Goal: Task Accomplishment & Management: Manage account settings

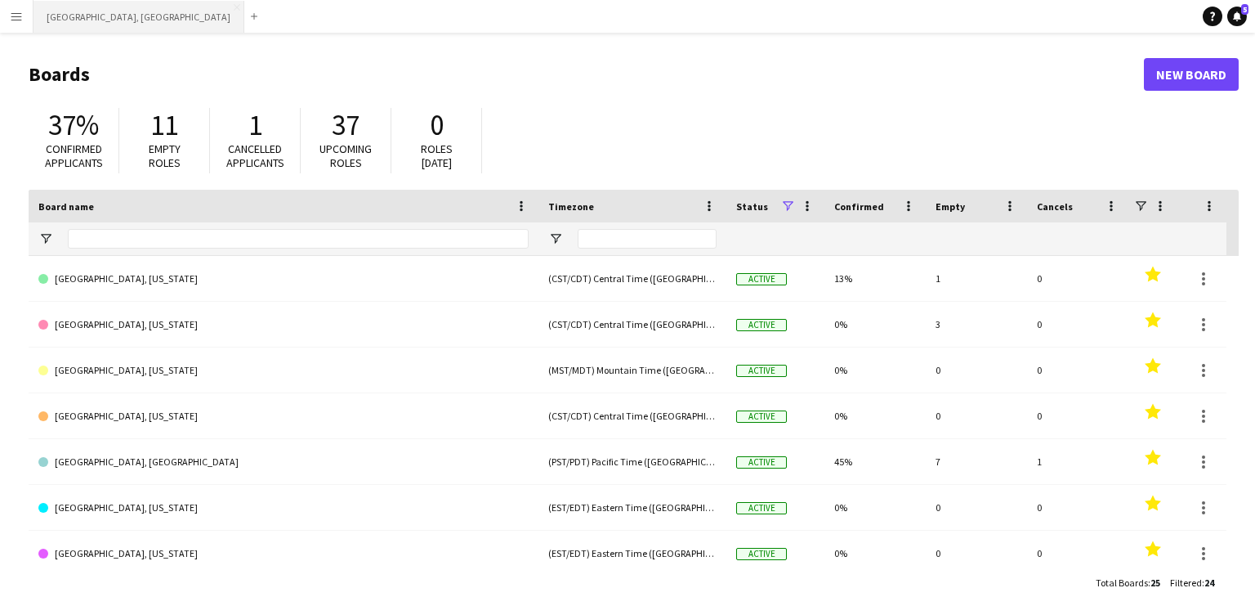
click at [69, 25] on button "[GEOGRAPHIC_DATA], [GEOGRAPHIC_DATA] Close" at bounding box center [139, 17] width 211 height 32
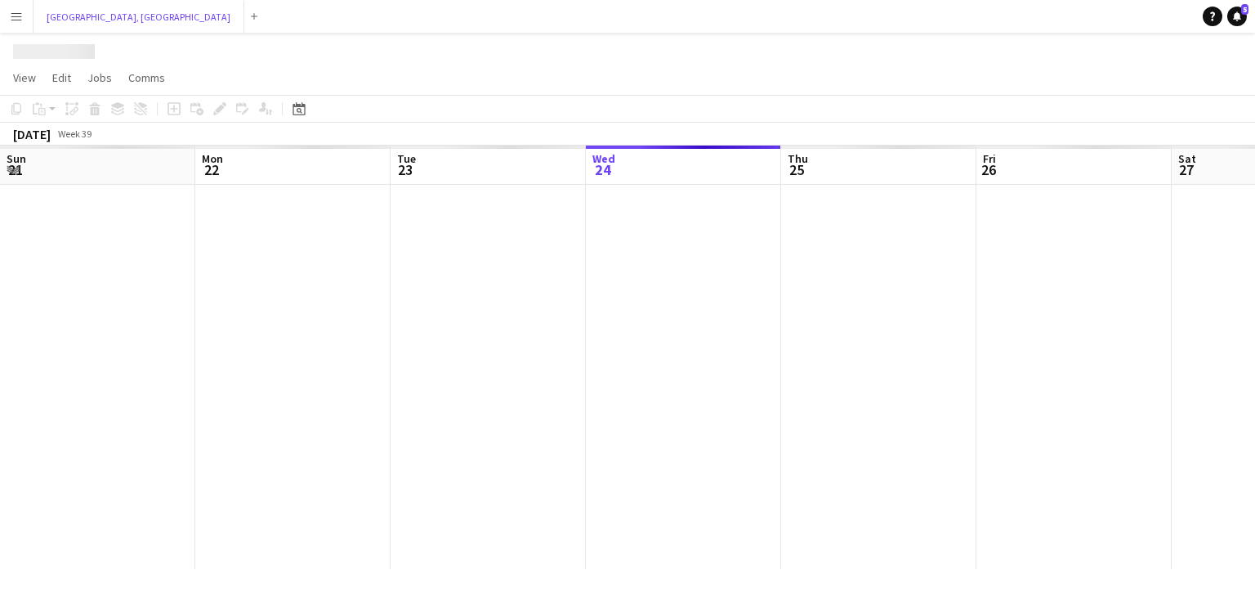
scroll to position [0, 391]
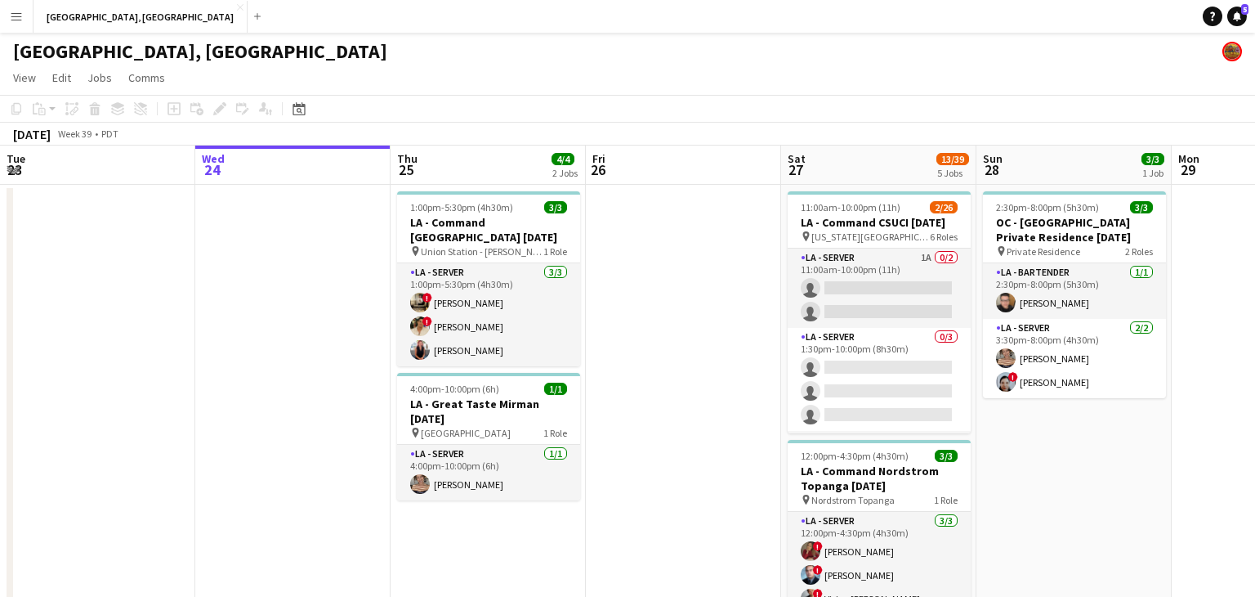
drag, startPoint x: 486, startPoint y: 328, endPoint x: 593, endPoint y: 338, distance: 106.7
click at [486, 327] on app-card-role "LA - Server [DATE] 1:00pm-5:30pm (4h30m) ! [PERSON_NAME] ! [PERSON_NAME] [PERSO…" at bounding box center [488, 314] width 183 height 103
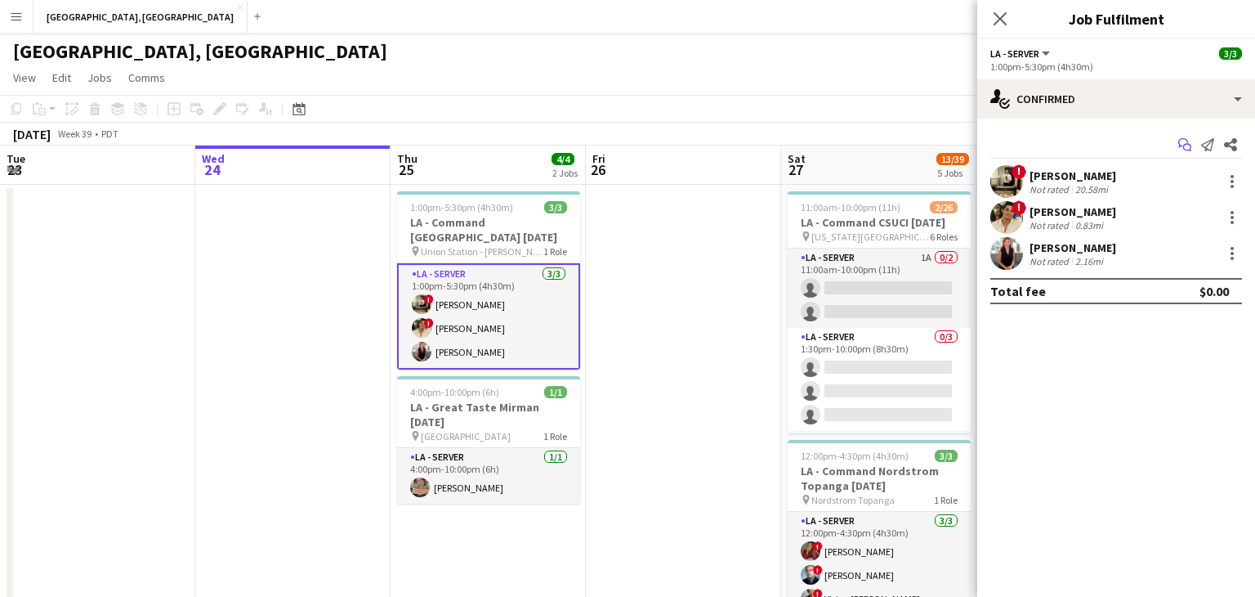
click at [1181, 145] on icon at bounding box center [1184, 142] width 10 height 9
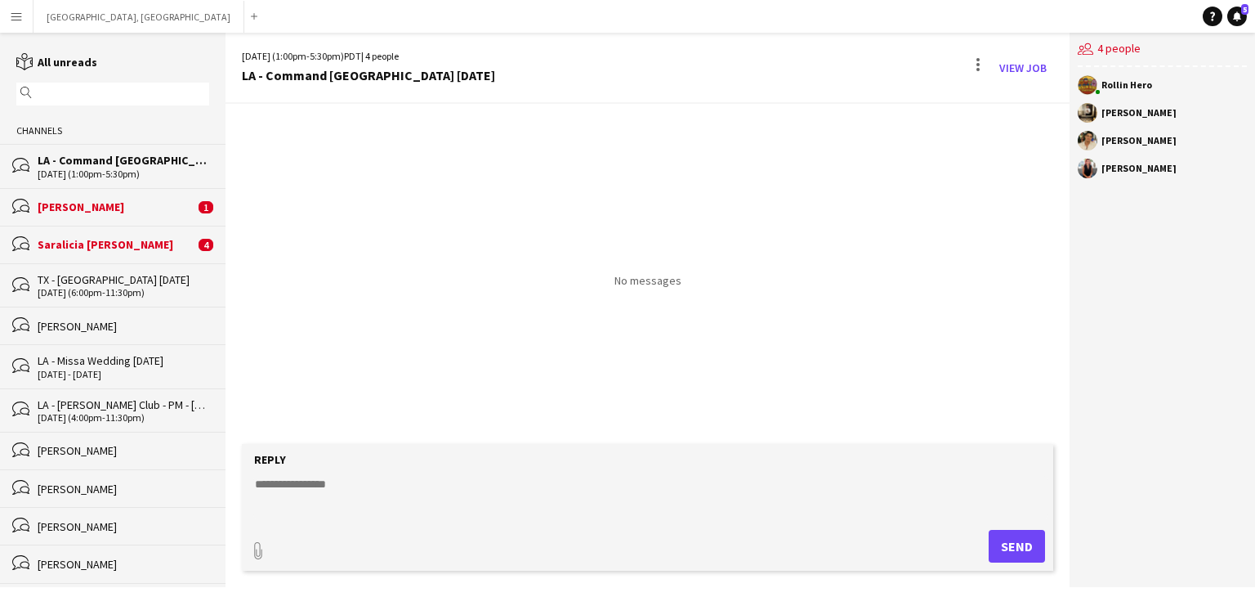
click at [584, 493] on textarea at bounding box center [650, 497] width 795 height 43
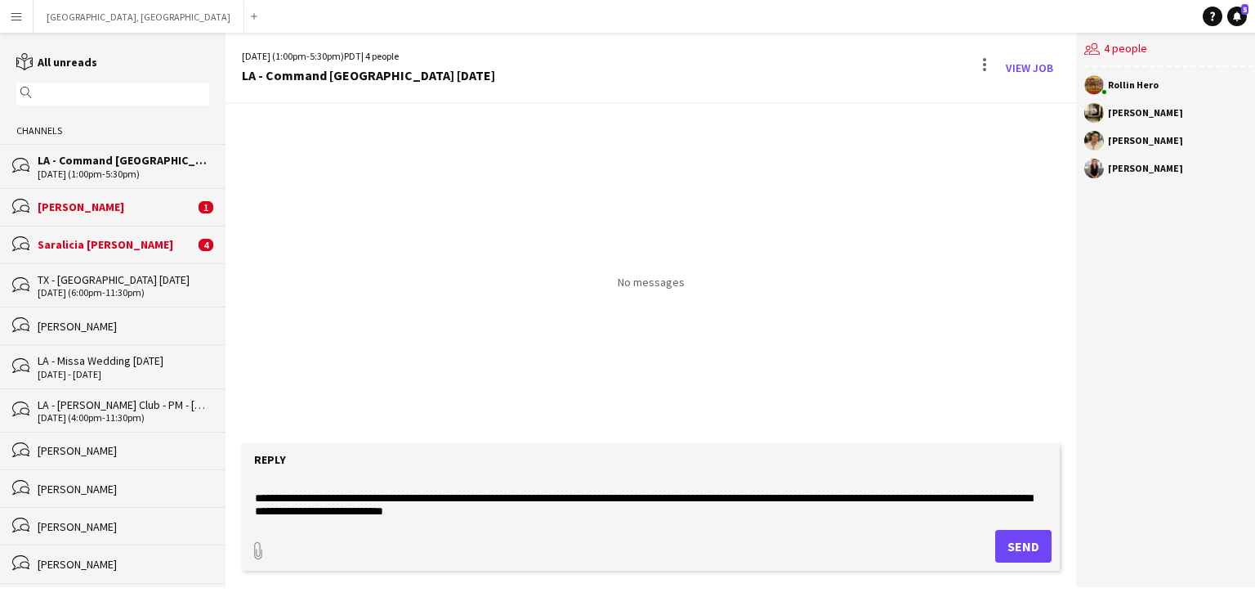
scroll to position [38, 0]
drag, startPoint x: 378, startPoint y: 510, endPoint x: 318, endPoint y: 521, distance: 60.6
click at [338, 512] on textarea "**********" at bounding box center [650, 497] width 795 height 43
click at [283, 513] on textarea "**********" at bounding box center [650, 497] width 795 height 43
paste textarea "**********"
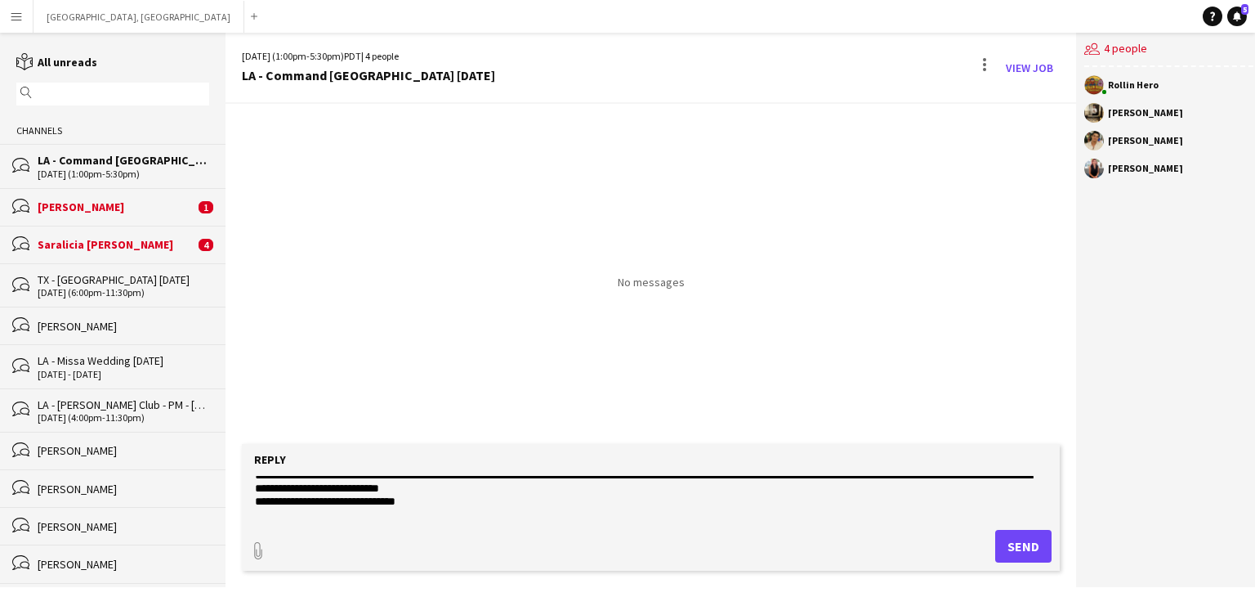
scroll to position [33, 0]
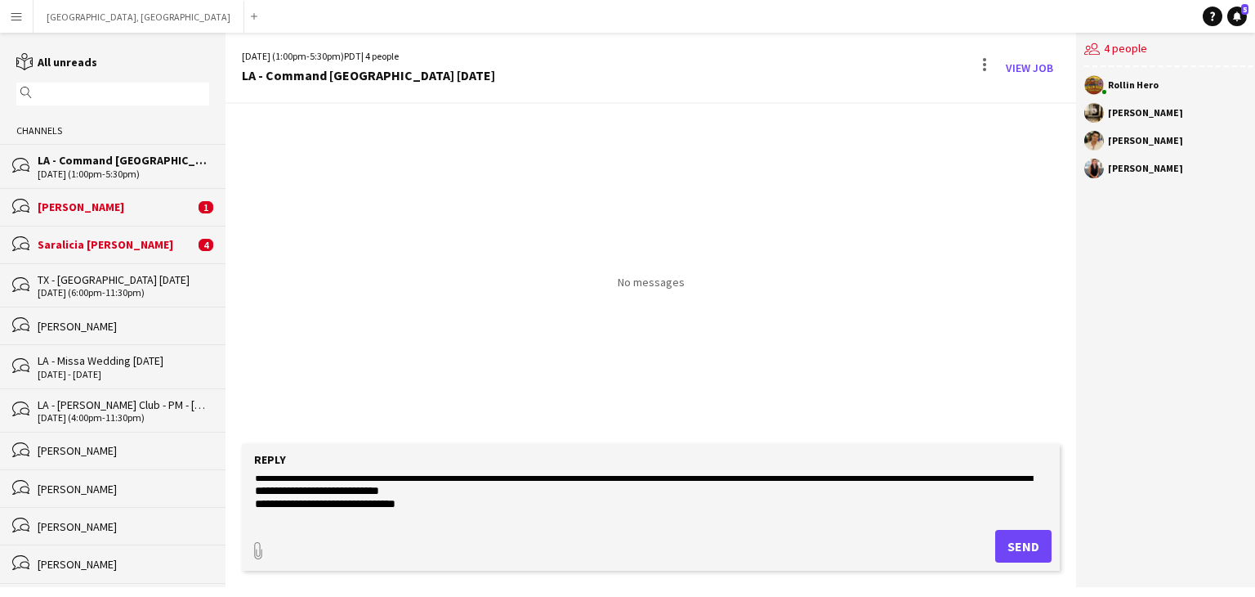
click at [256, 503] on textarea "**********" at bounding box center [650, 497] width 795 height 43
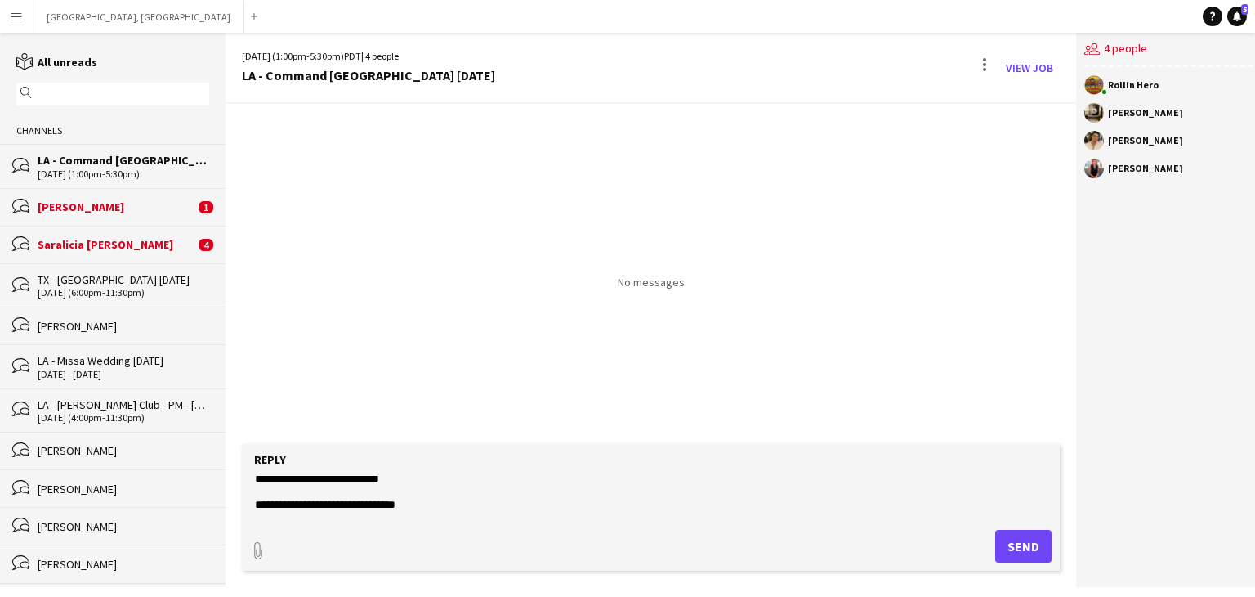
scroll to position [78, 0]
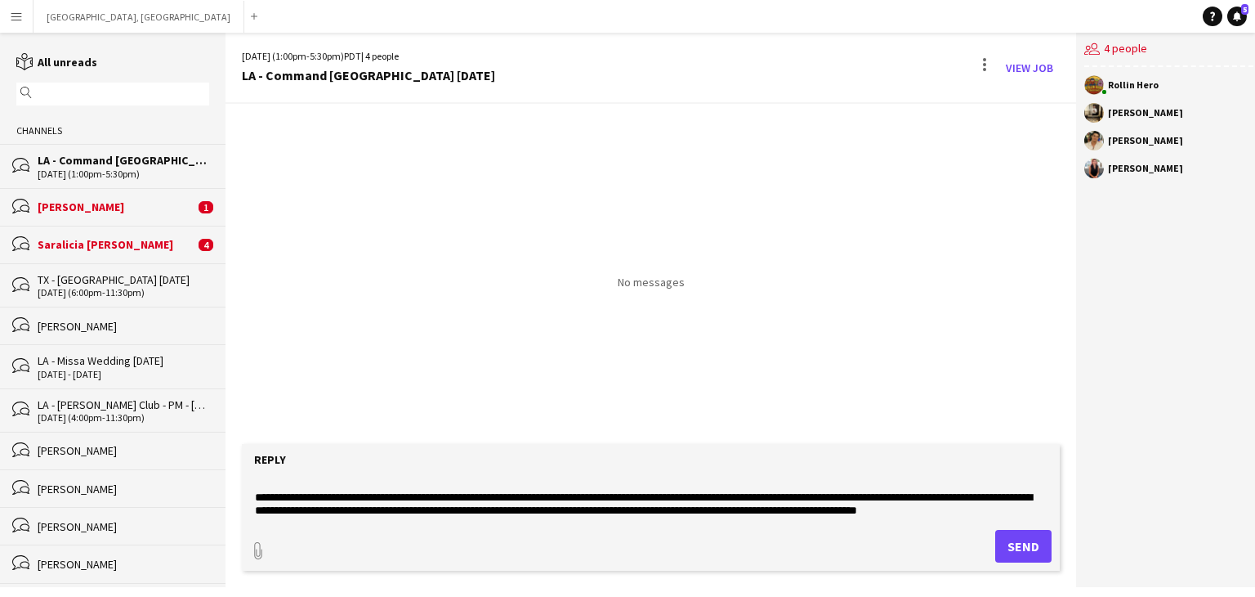
type textarea "**********"
click at [1027, 547] on button "Send" at bounding box center [1023, 546] width 56 height 33
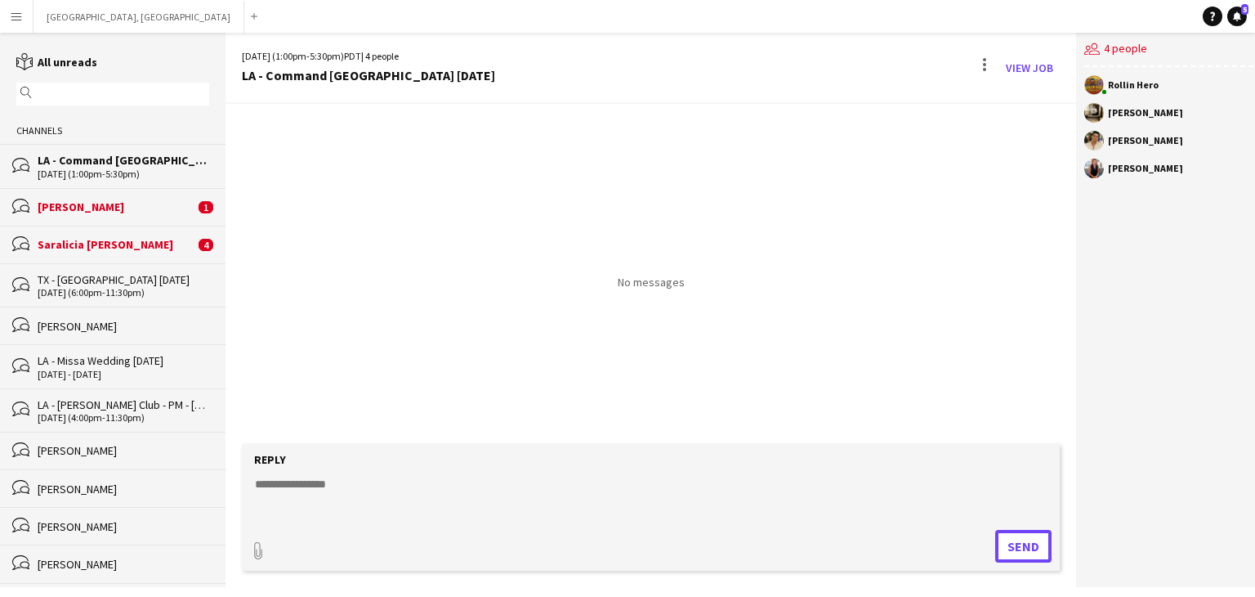
scroll to position [0, 0]
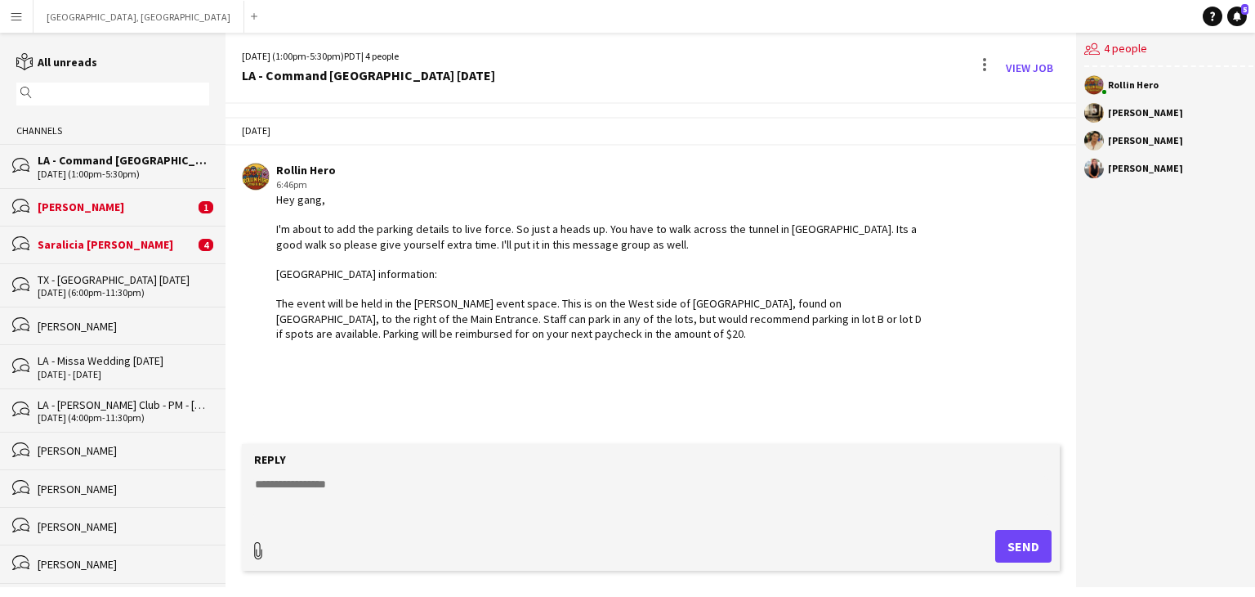
type input "**********"
click at [986, 543] on span "Upload Upload" at bounding box center [1004, 545] width 71 height 20
type input "**********"
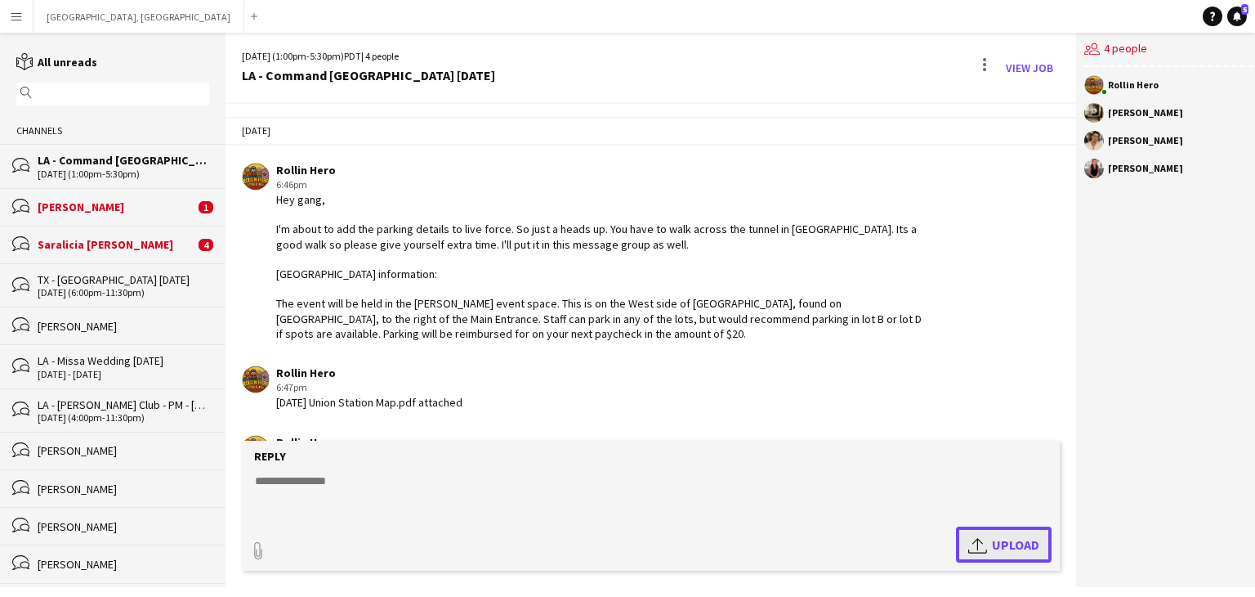
click at [991, 545] on span "Upload Upload" at bounding box center [1004, 545] width 71 height 20
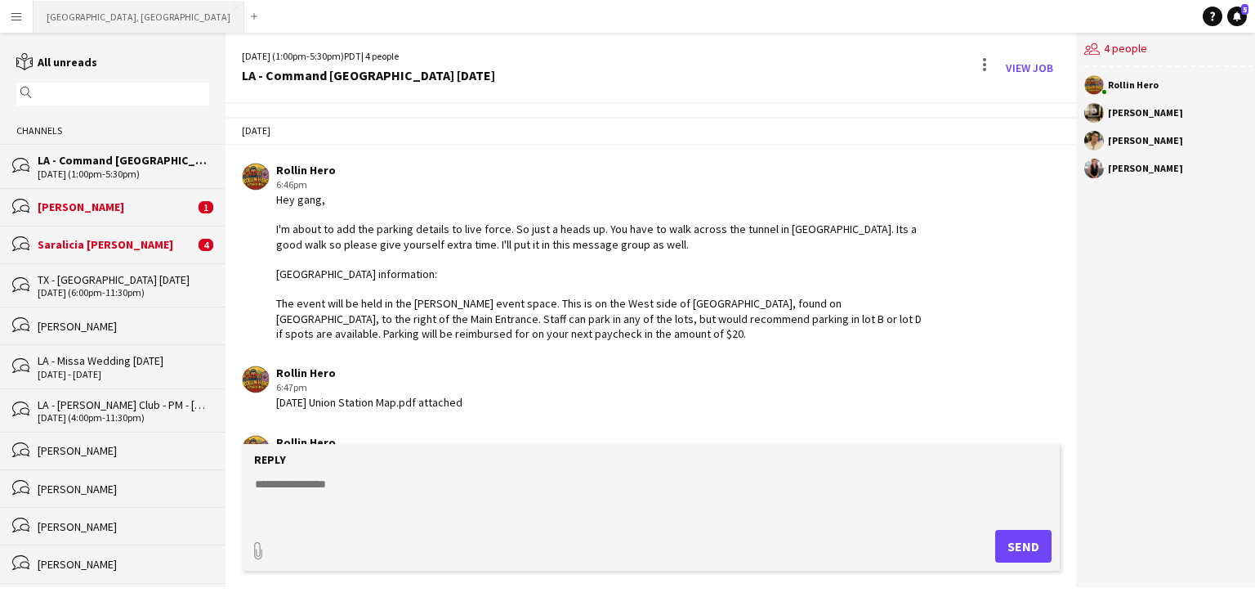
click at [68, 8] on button "[GEOGRAPHIC_DATA], [GEOGRAPHIC_DATA] Close" at bounding box center [139, 17] width 211 height 32
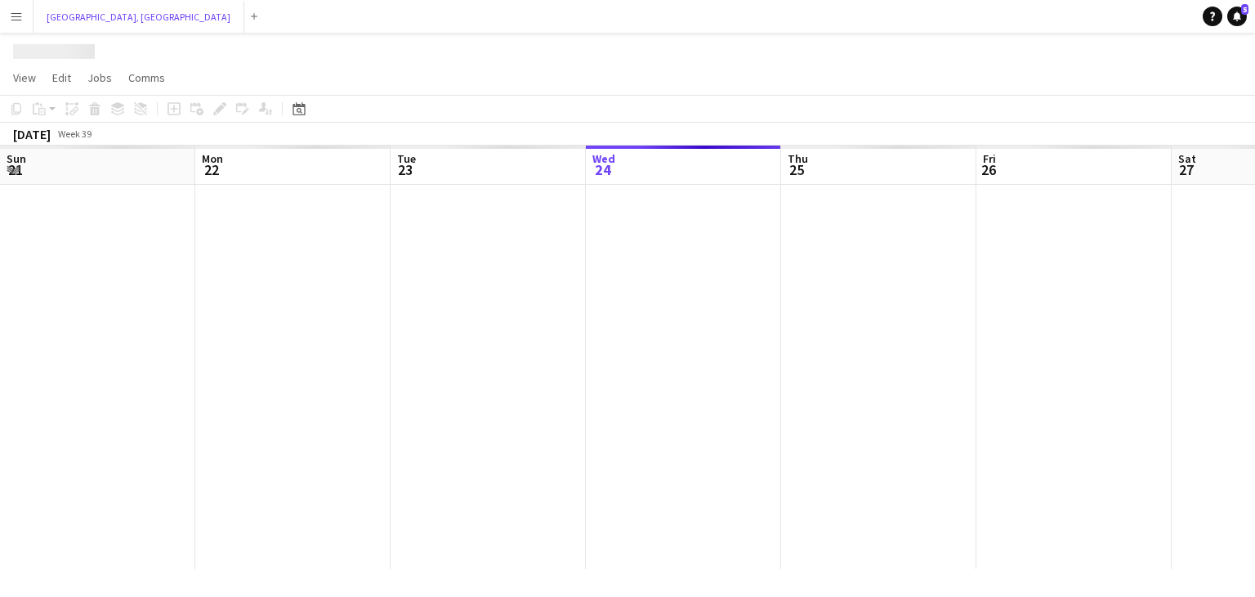
scroll to position [0, 391]
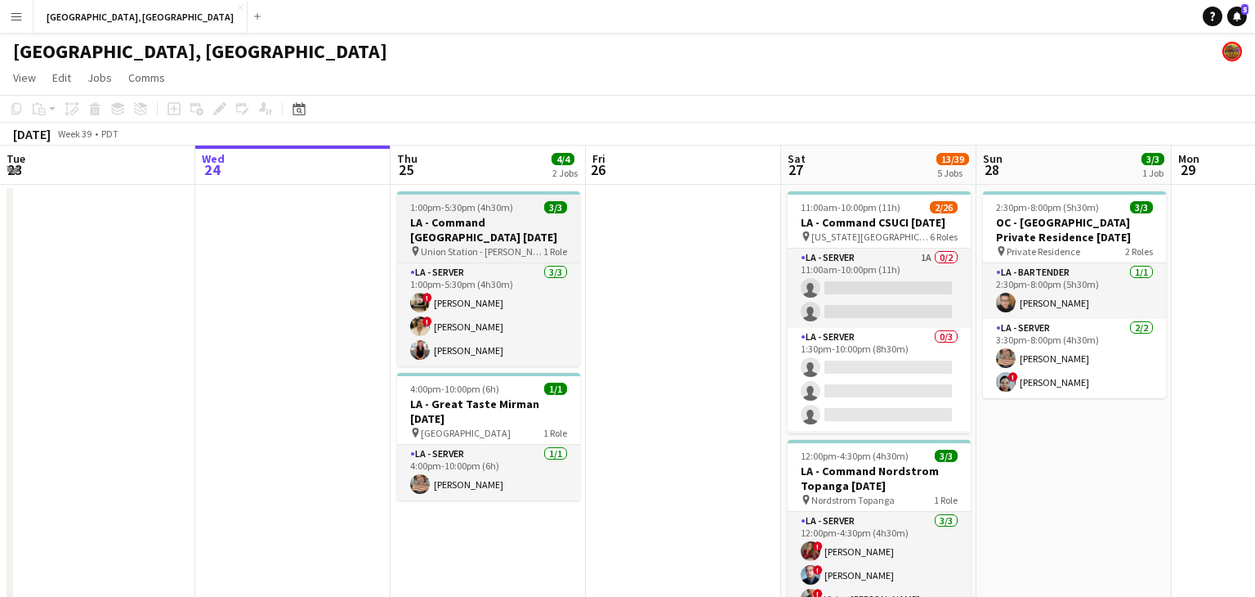
click at [482, 226] on h3 "LA - Command [GEOGRAPHIC_DATA] [DATE]" at bounding box center [488, 229] width 183 height 29
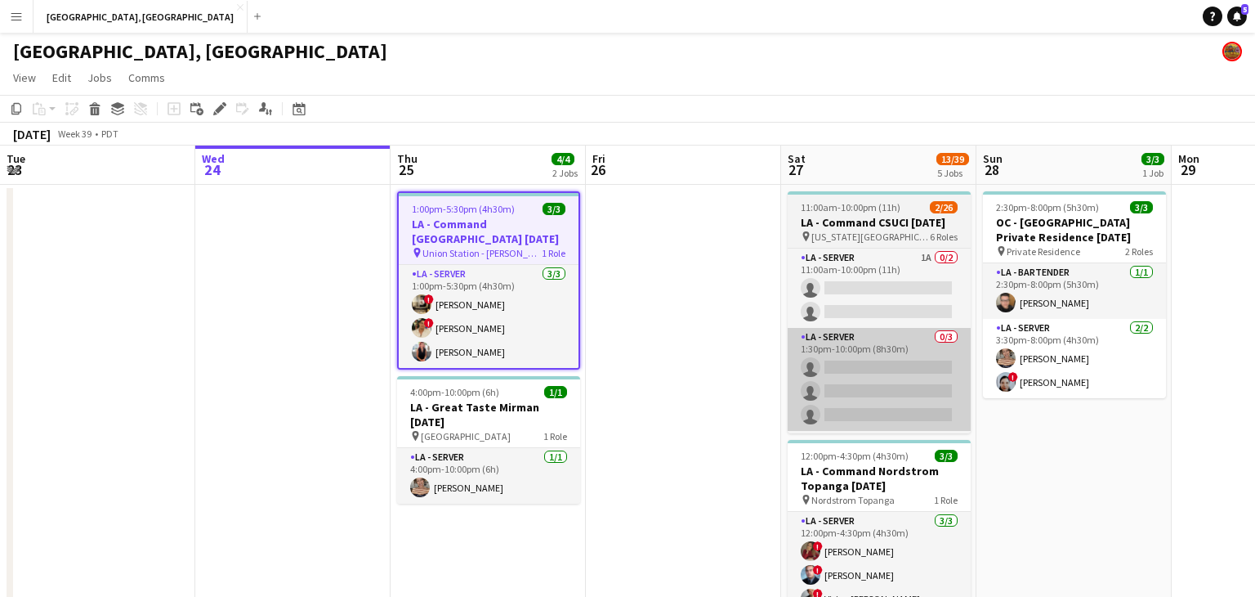
drag, startPoint x: 215, startPoint y: 110, endPoint x: 956, endPoint y: 355, distance: 780.8
click at [215, 109] on icon "Edit" at bounding box center [219, 108] width 13 height 13
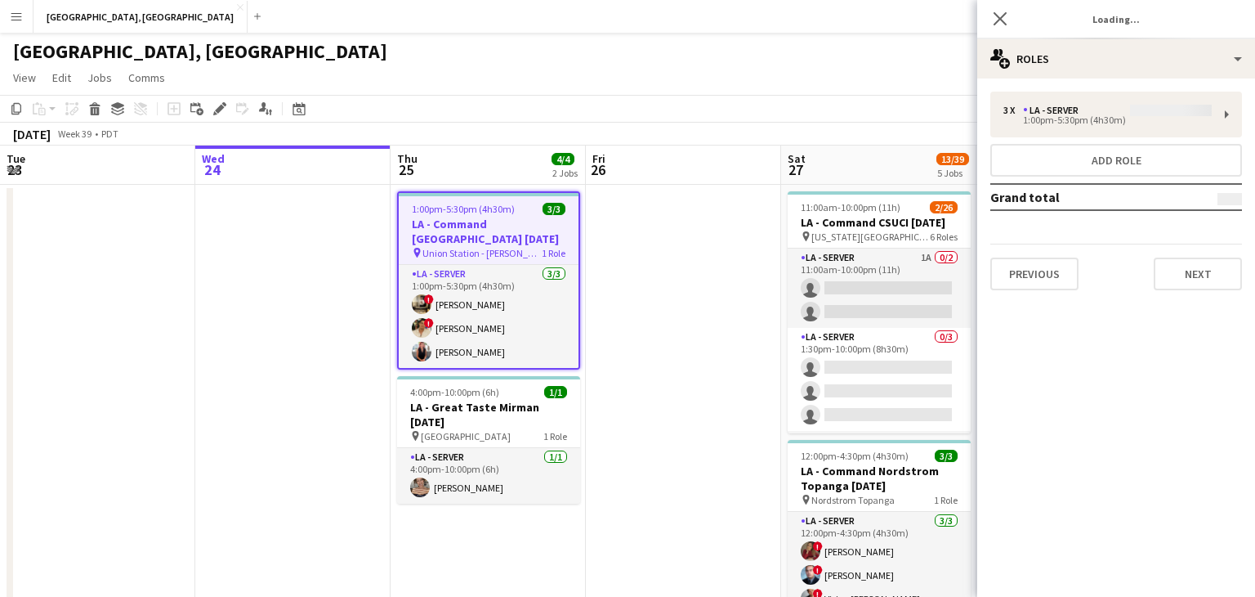
type input "**********"
click at [1190, 287] on button "Next" at bounding box center [1198, 273] width 88 height 33
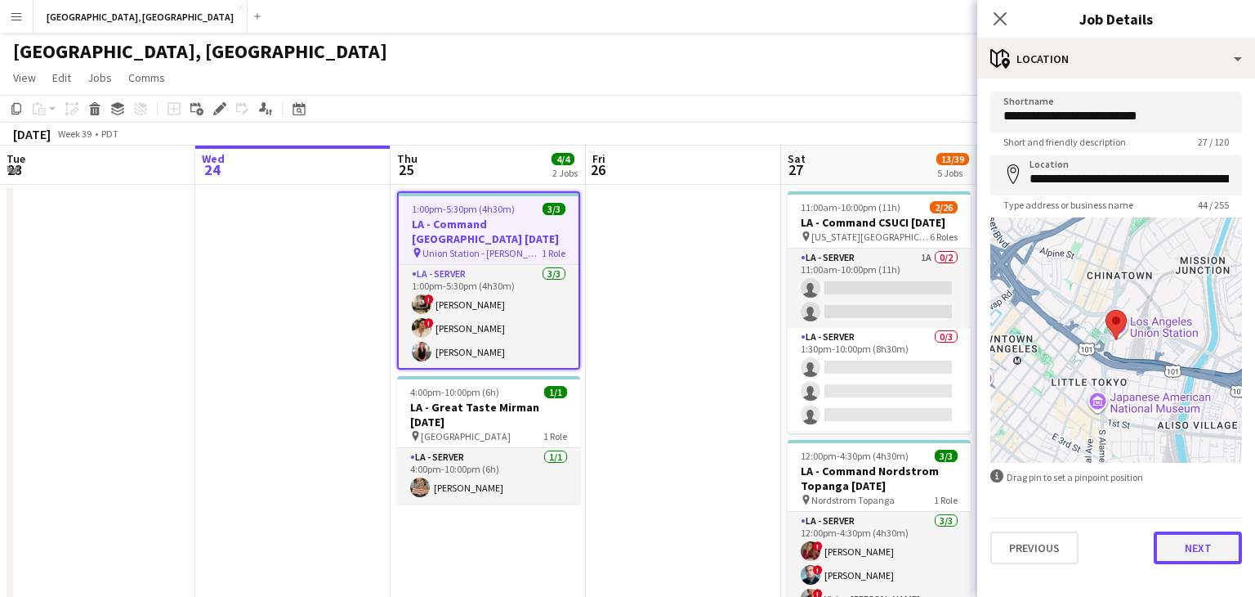
click at [1224, 555] on button "Next" at bounding box center [1198, 547] width 88 height 33
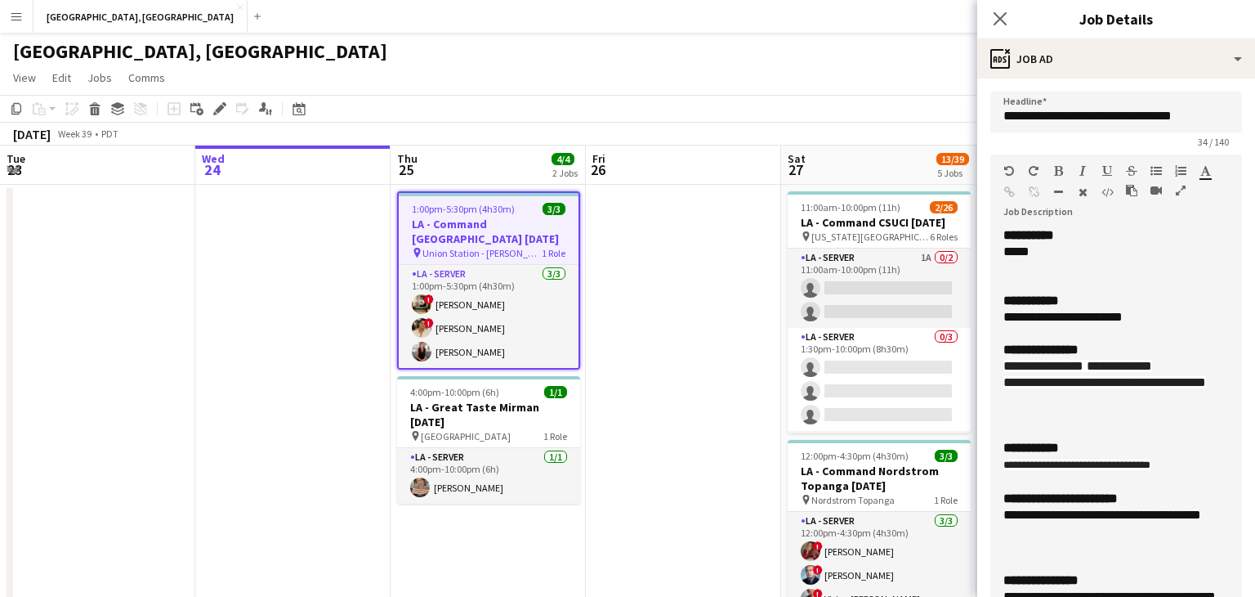
drag, startPoint x: 1237, startPoint y: 322, endPoint x: 1200, endPoint y: 584, distance: 265.0
click at [1234, 596] on html "Menu Boards Boards Boards All jobs Status Workforce Workforce My Workforce Recr…" at bounding box center [627, 596] width 1255 height 1192
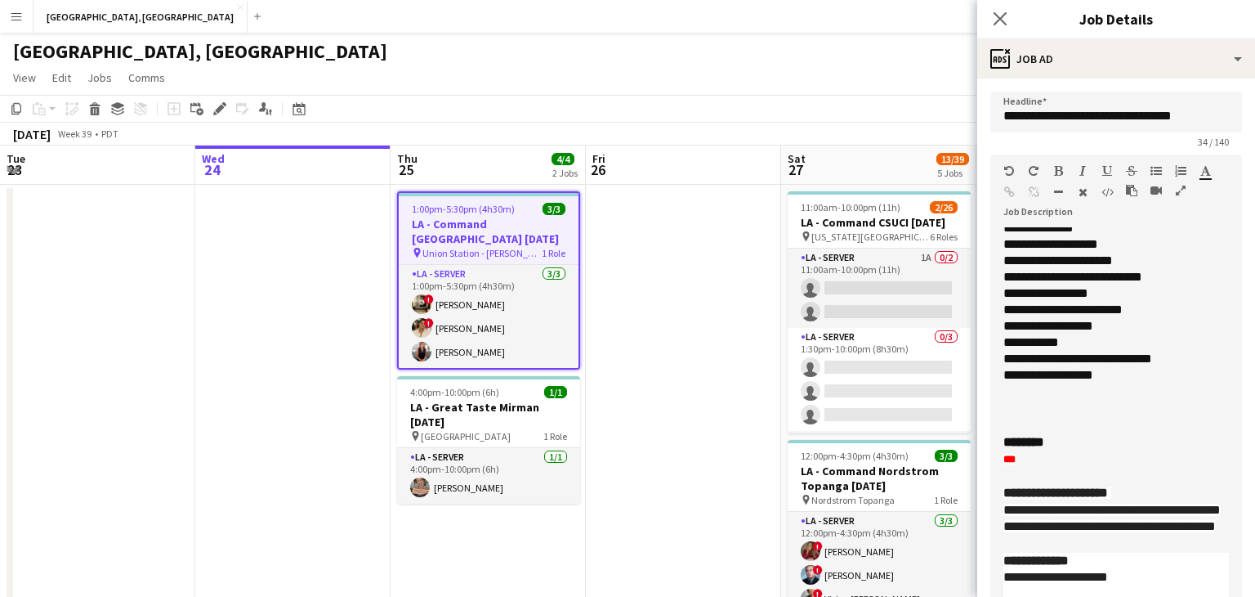
scroll to position [456, 0]
click at [1016, 454] on b "***" at bounding box center [1010, 459] width 12 height 11
paste div
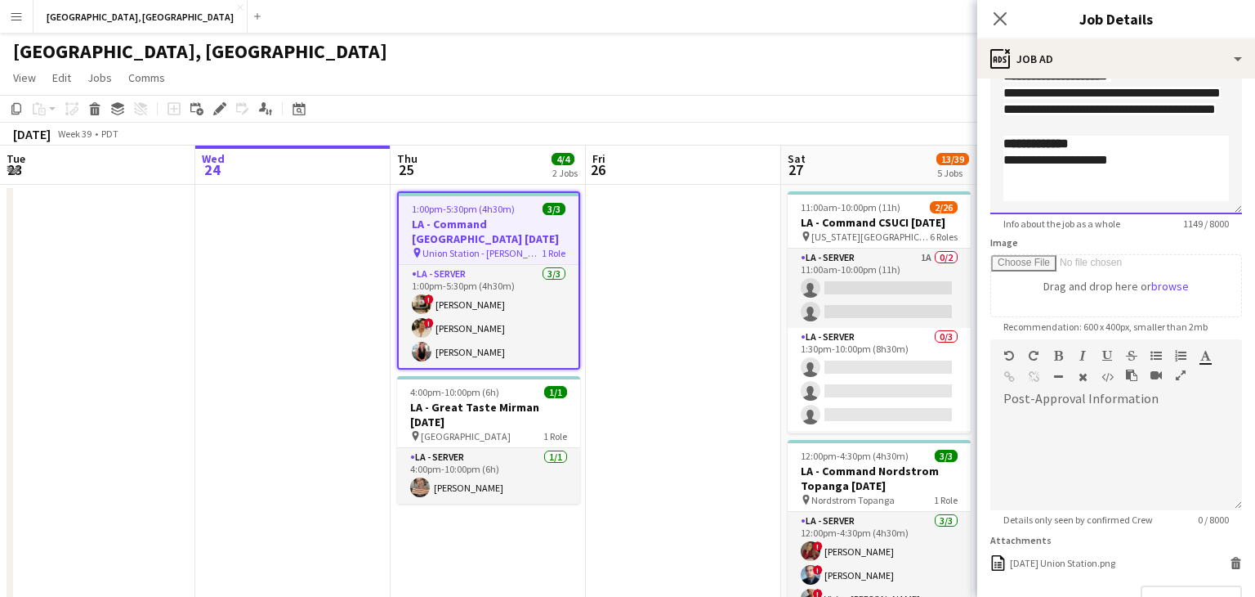
scroll to position [530, 0]
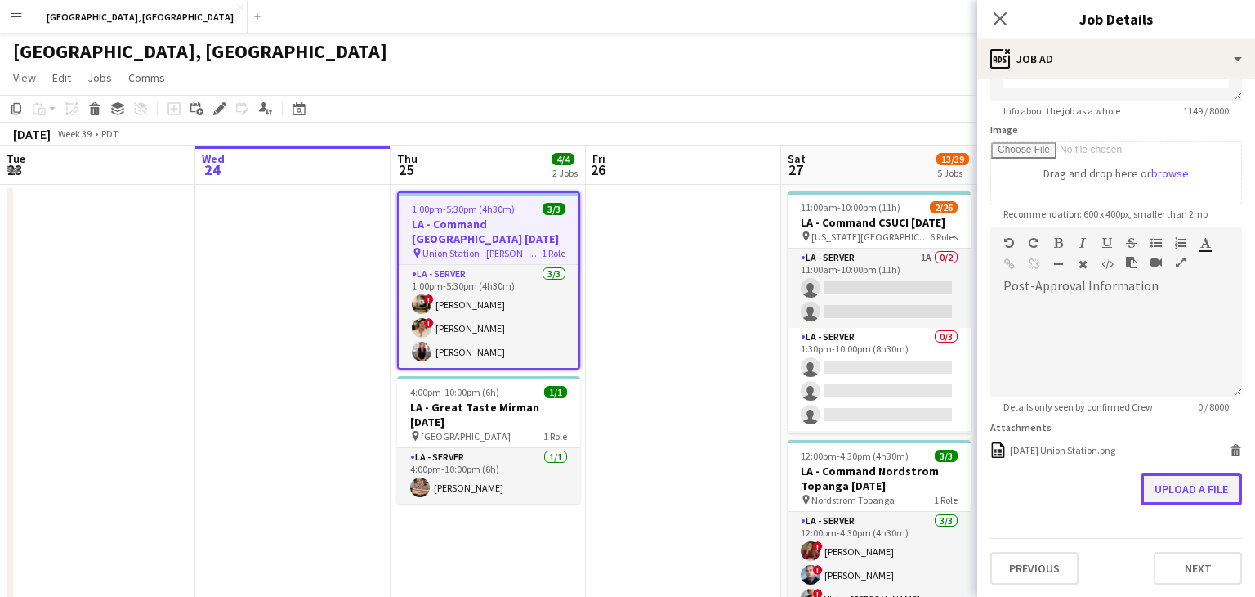
click at [1193, 490] on button "Upload a file" at bounding box center [1191, 488] width 101 height 33
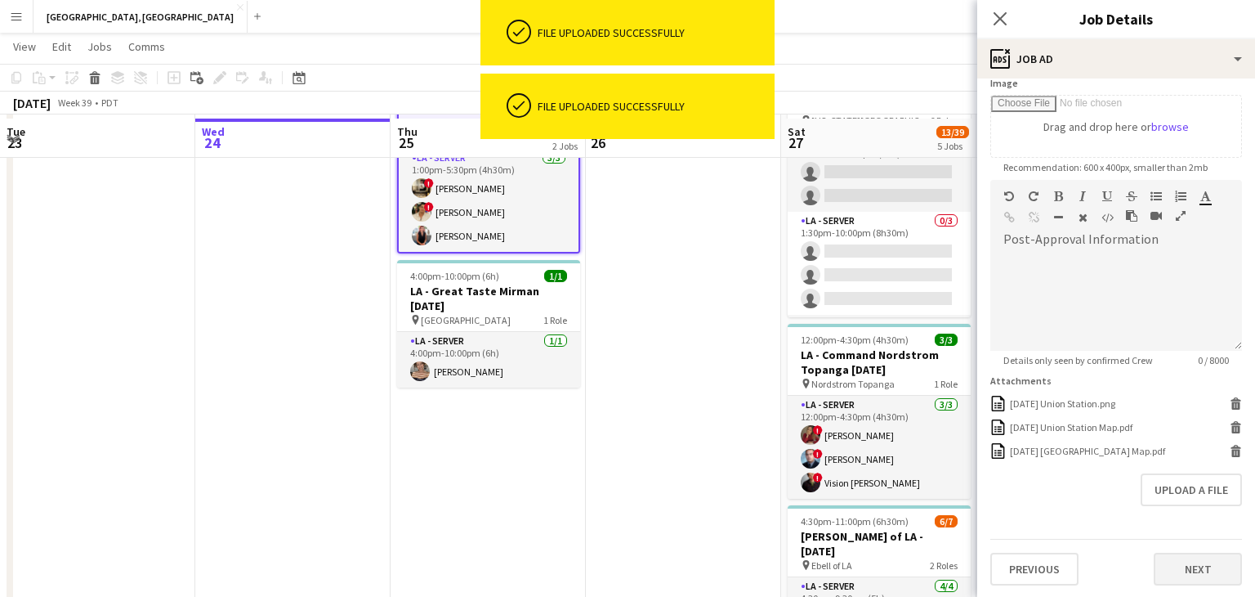
scroll to position [118, 0]
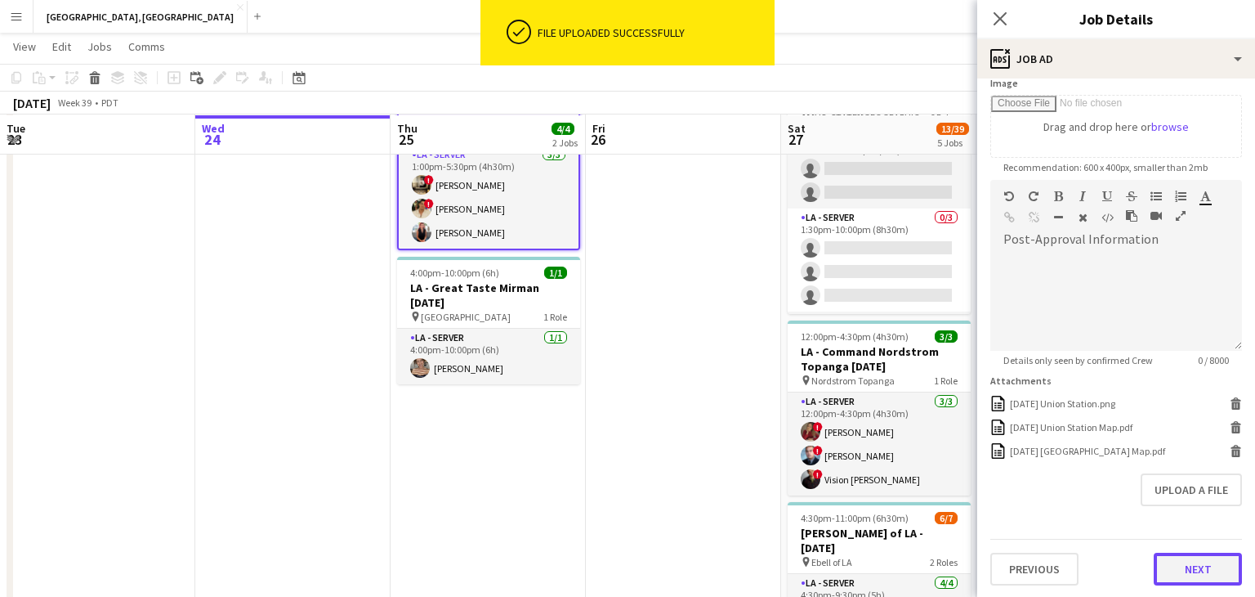
click at [1194, 565] on button "Next" at bounding box center [1198, 569] width 88 height 33
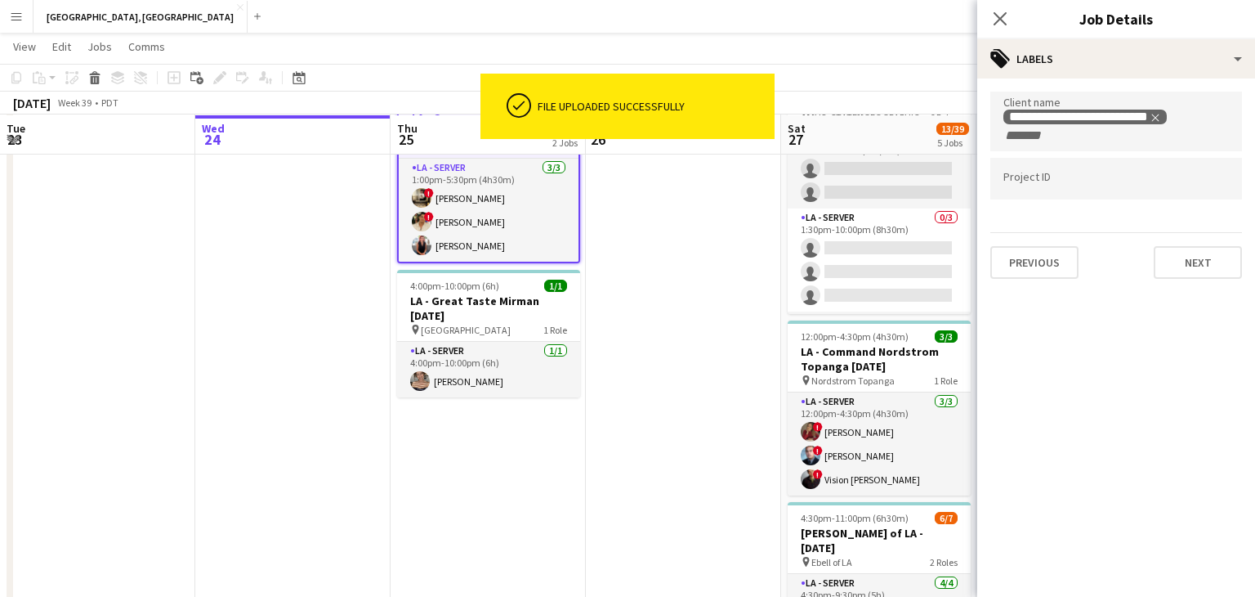
scroll to position [0, 0]
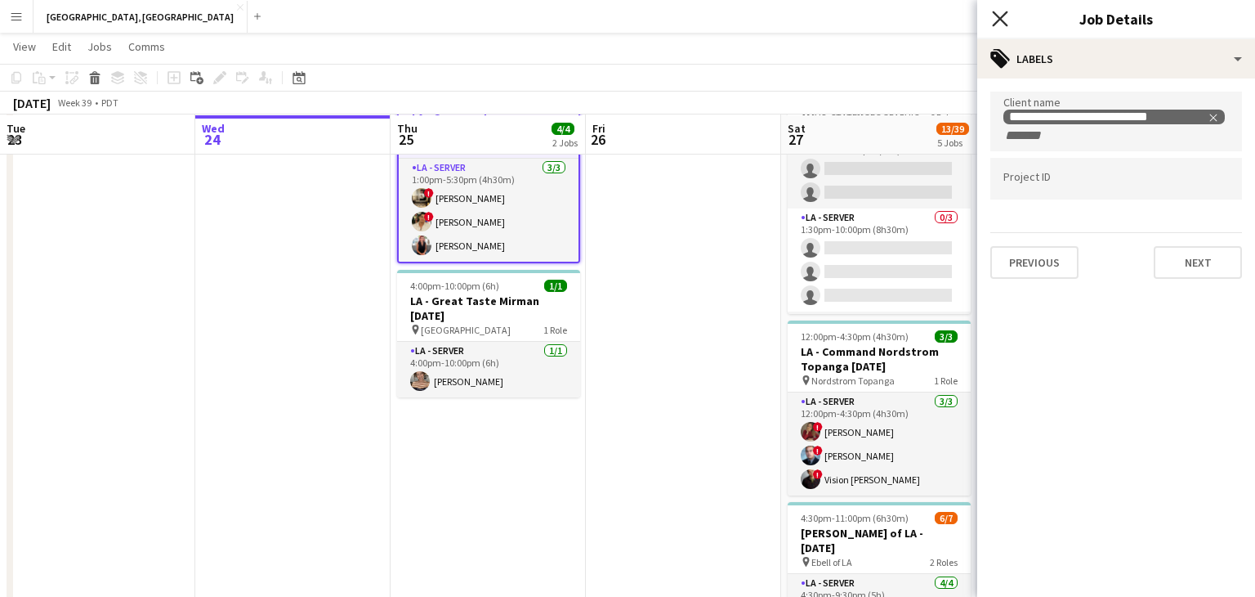
click at [1004, 25] on icon "Close pop-in" at bounding box center [1000, 19] width 16 height 16
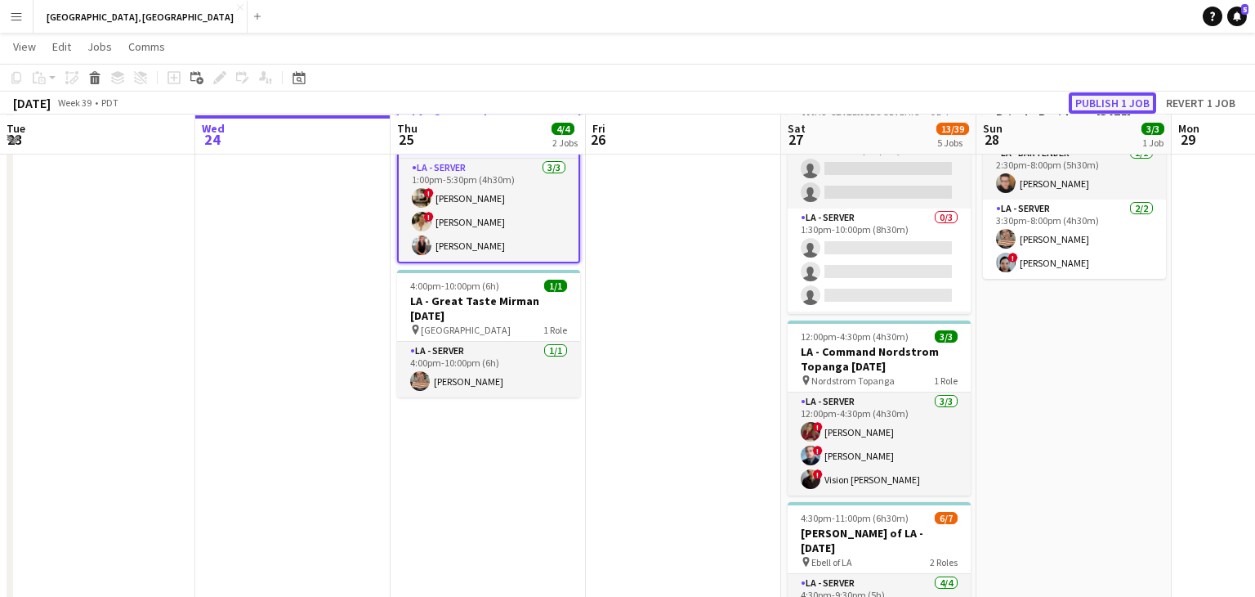
click at [1098, 112] on button "Publish 1 job" at bounding box center [1112, 102] width 87 height 21
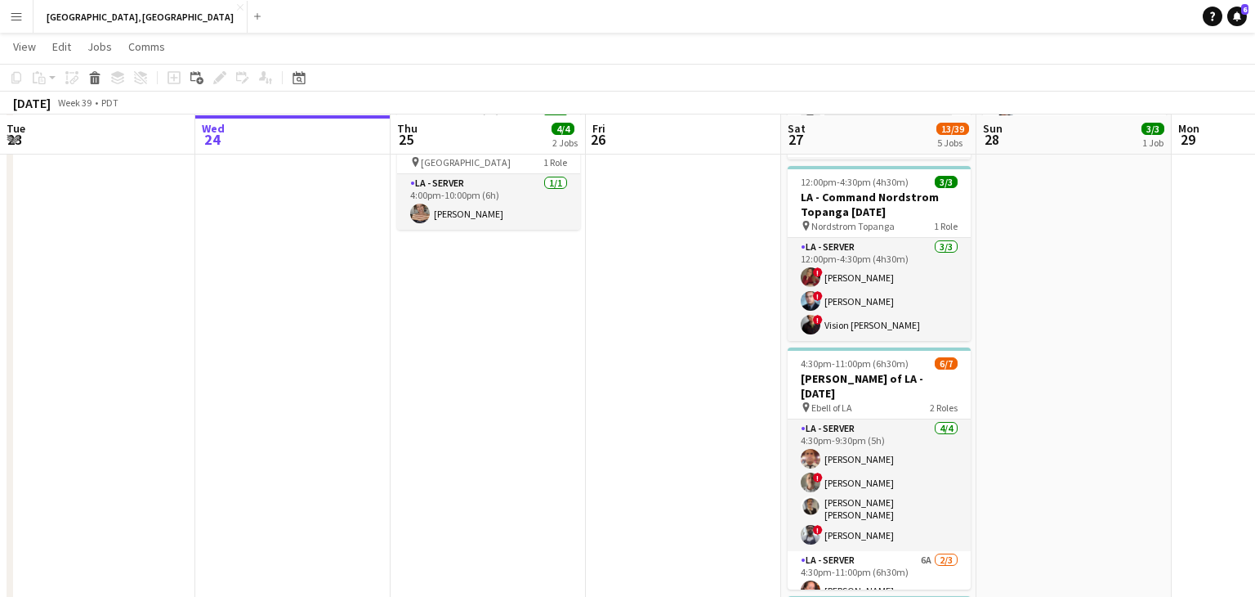
scroll to position [273, 0]
click at [251, 18] on button "Add" at bounding box center [257, 16] width 13 height 13
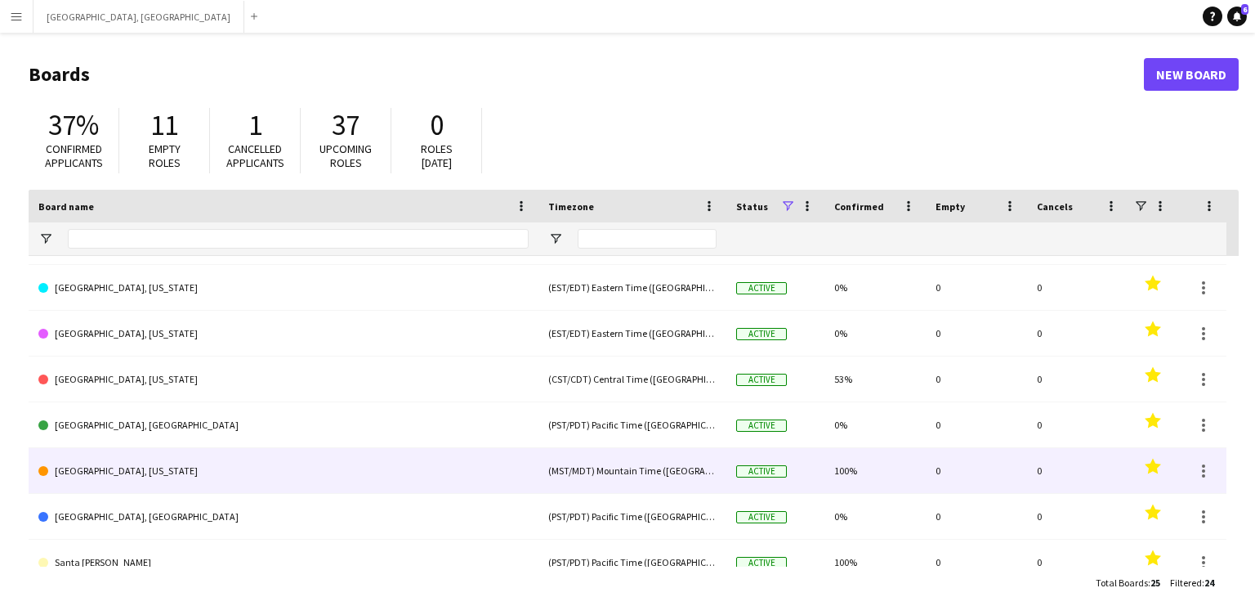
scroll to position [298, 0]
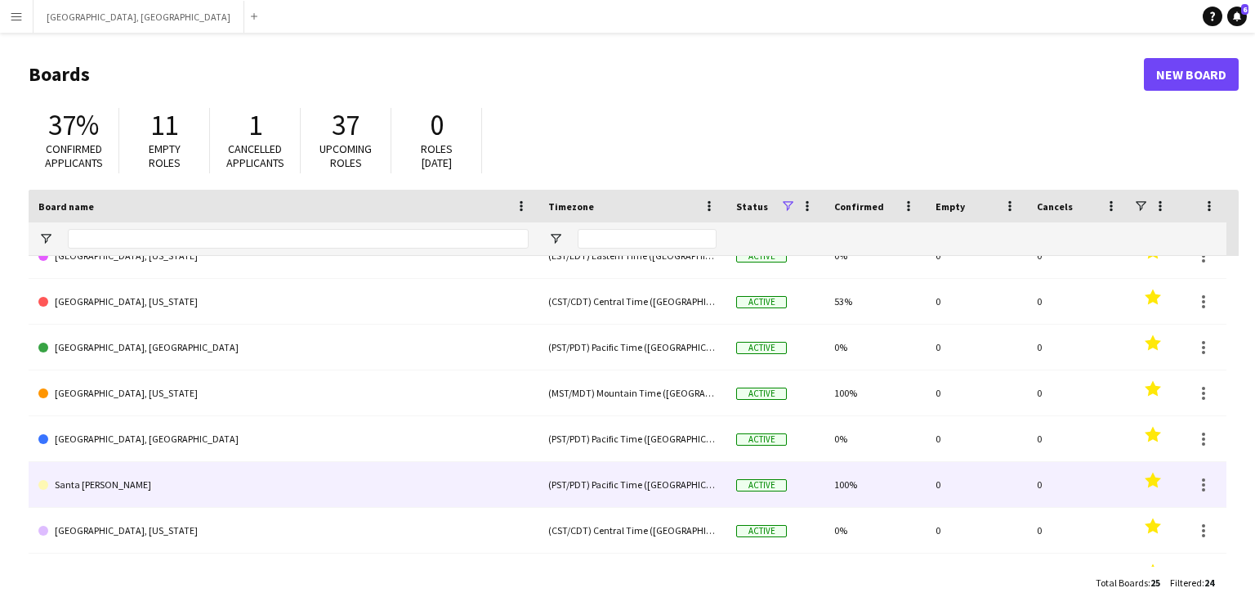
click at [151, 485] on link "Santa [PERSON_NAME]" at bounding box center [283, 485] width 490 height 46
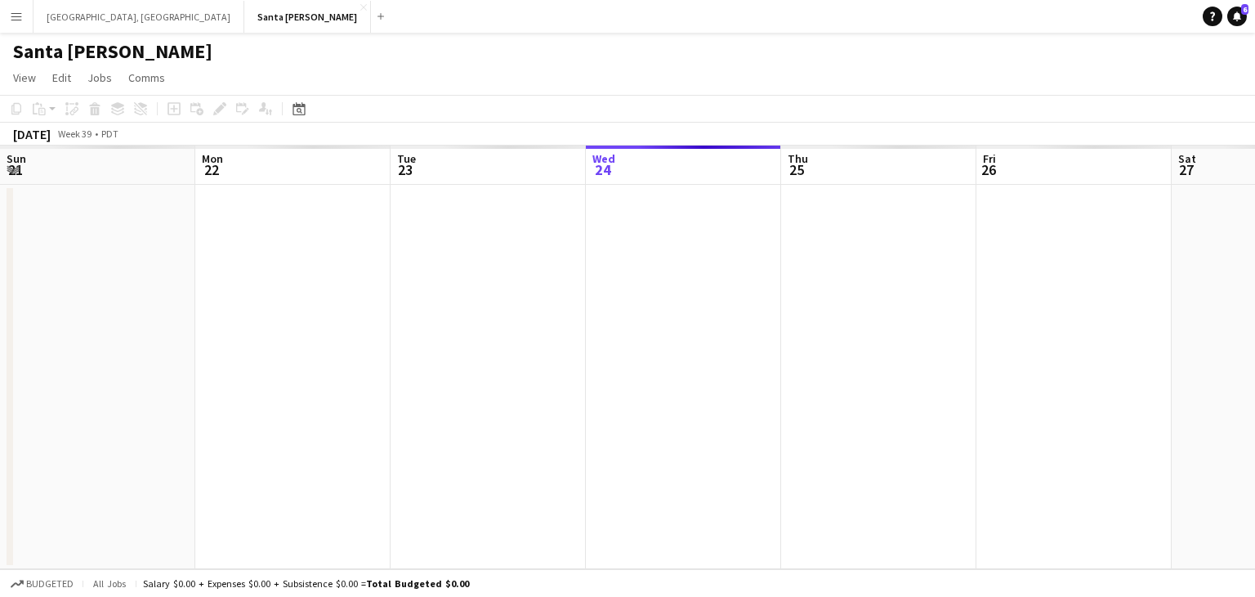
scroll to position [0, 391]
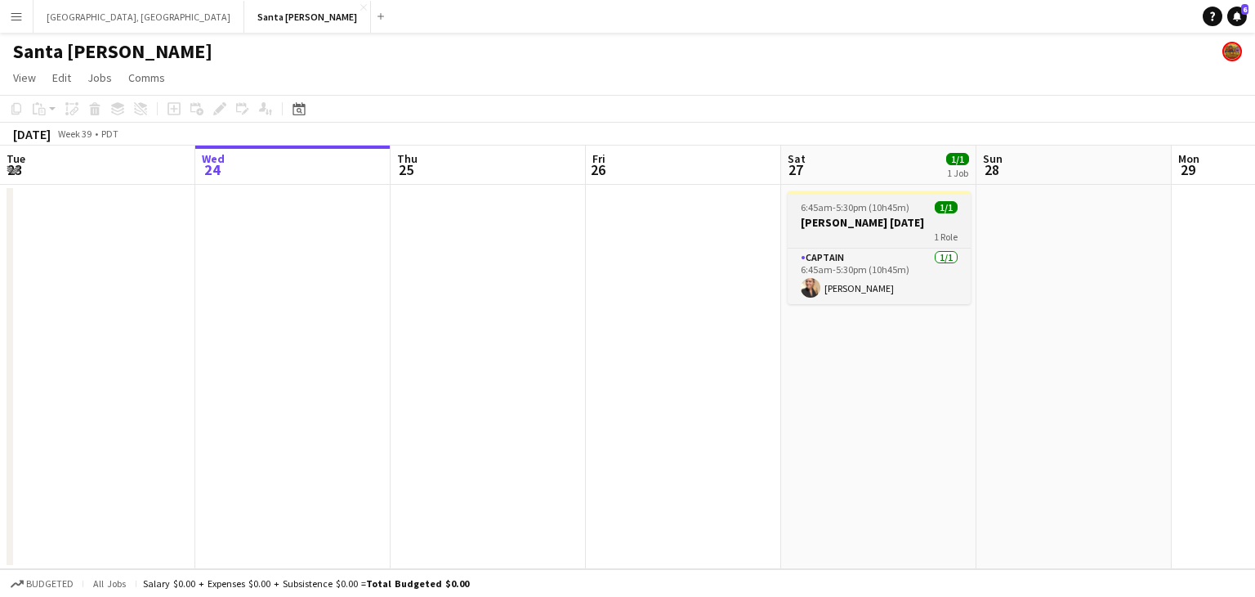
click at [869, 226] on h3 "SB - Dina 9.27.25" at bounding box center [879, 222] width 183 height 15
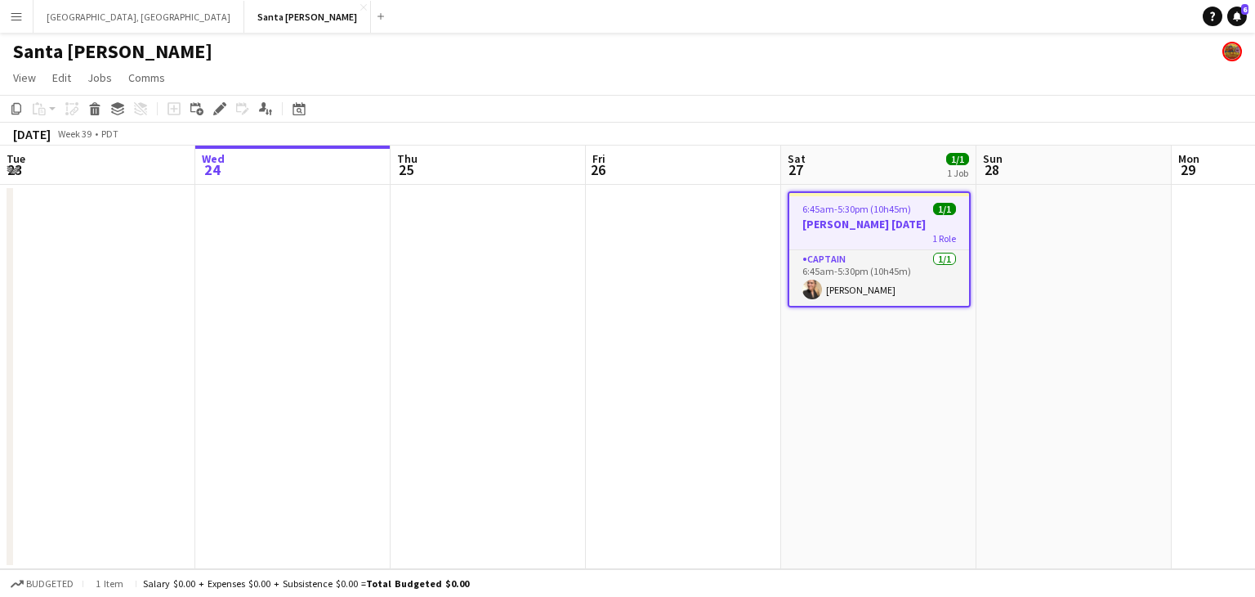
click at [221, 105] on icon at bounding box center [219, 109] width 9 height 9
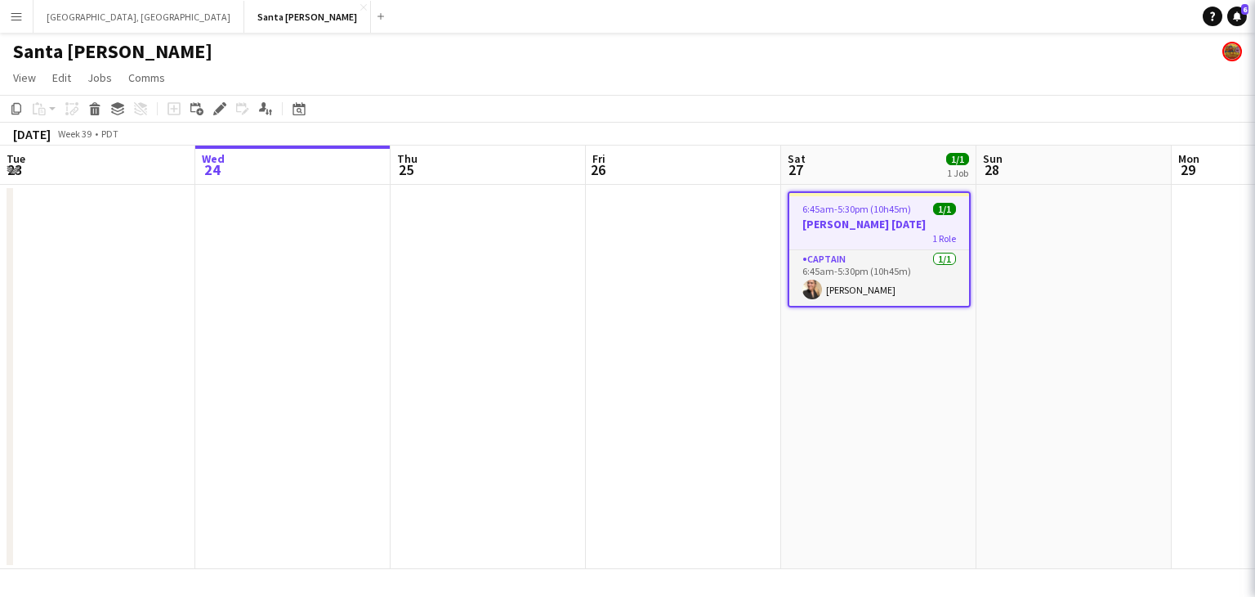
type input "**********"
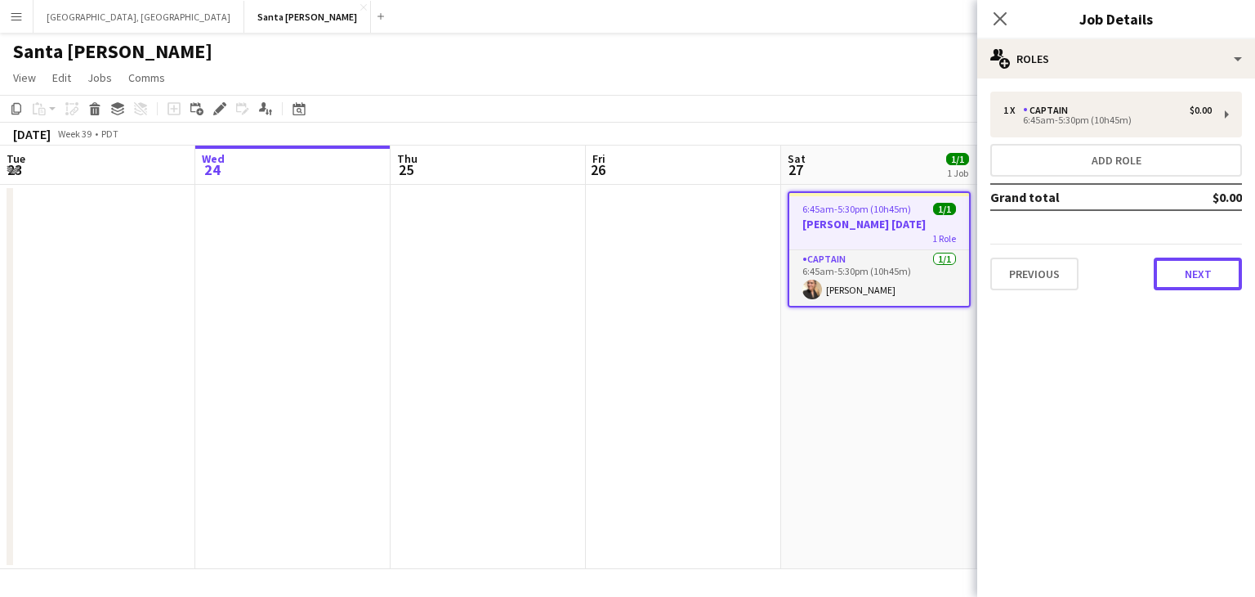
click at [1202, 279] on button "Next" at bounding box center [1198, 273] width 88 height 33
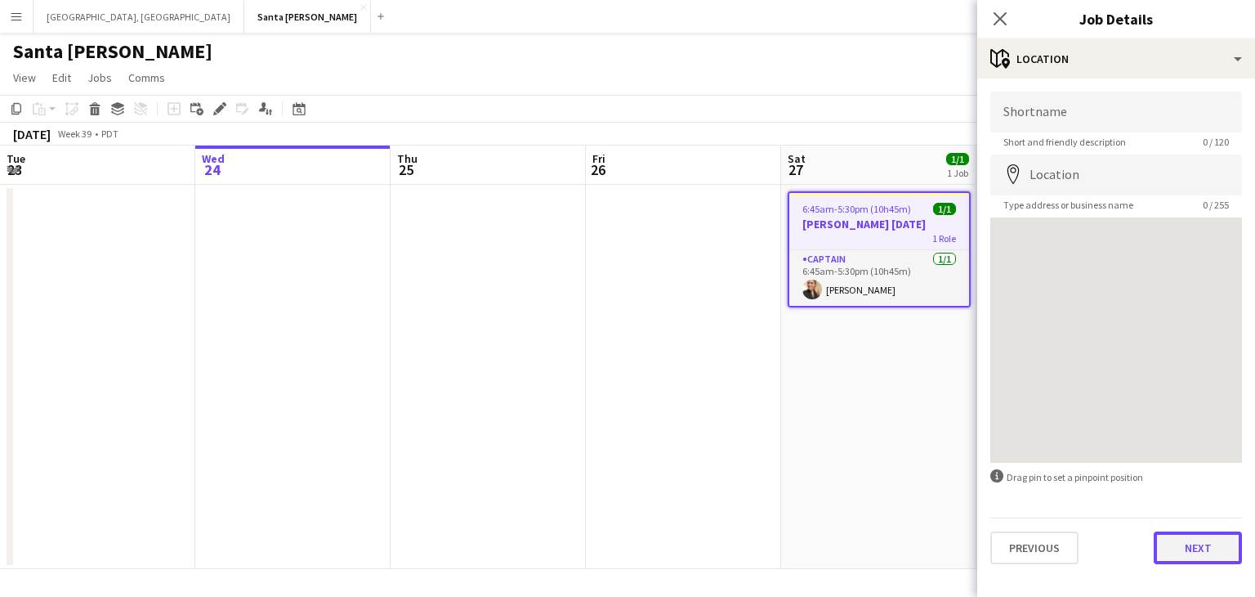
click at [1216, 546] on button "Next" at bounding box center [1198, 547] width 88 height 33
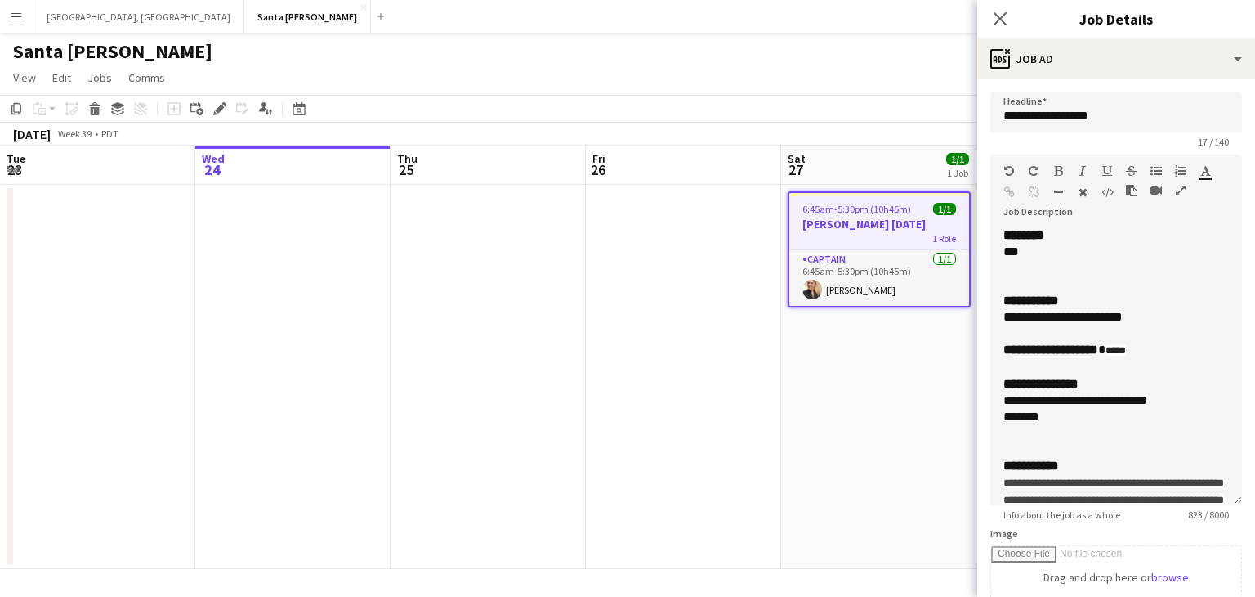
drag, startPoint x: 1240, startPoint y: 316, endPoint x: 1230, endPoint y: 496, distance: 180.1
click at [1230, 496] on div "**********" at bounding box center [1117, 366] width 252 height 278
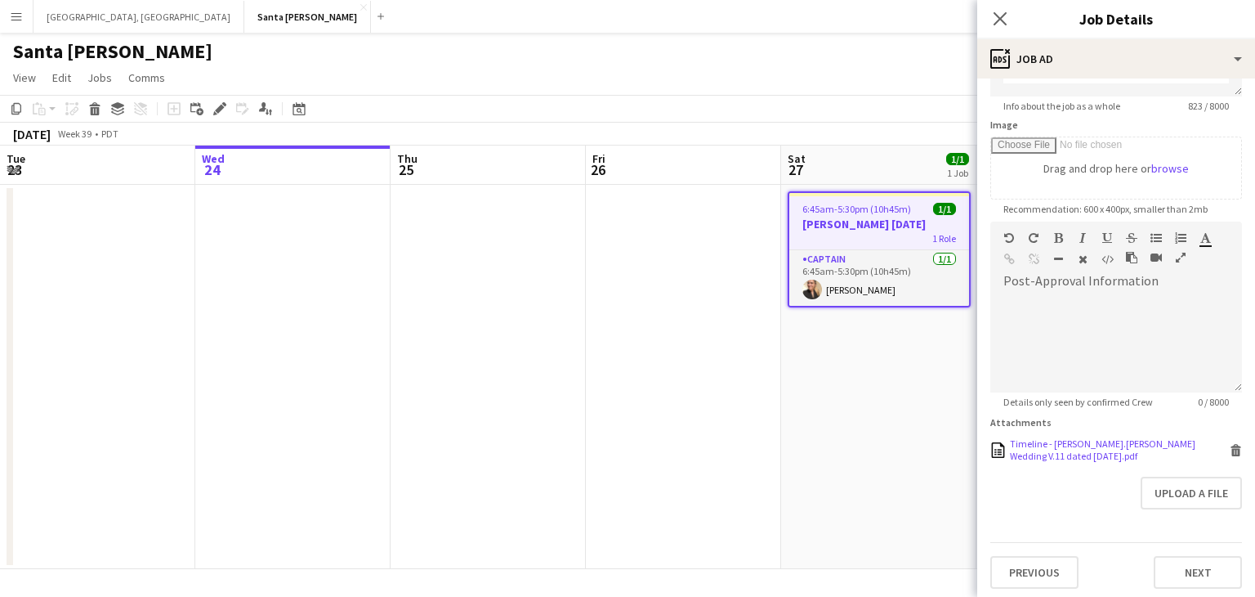
scroll to position [412, 0]
click at [1234, 446] on icon "Delete" at bounding box center [1236, 447] width 12 height 12
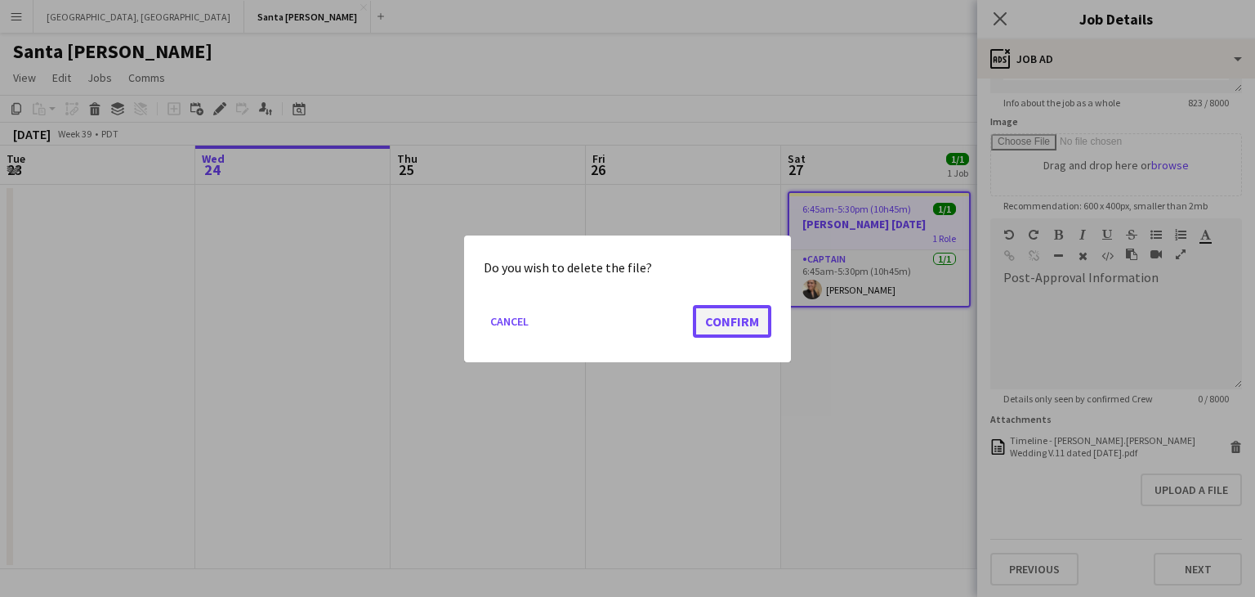
drag, startPoint x: 731, startPoint y: 324, endPoint x: 742, endPoint y: 323, distance: 10.8
click at [731, 324] on button "Confirm" at bounding box center [732, 320] width 78 height 33
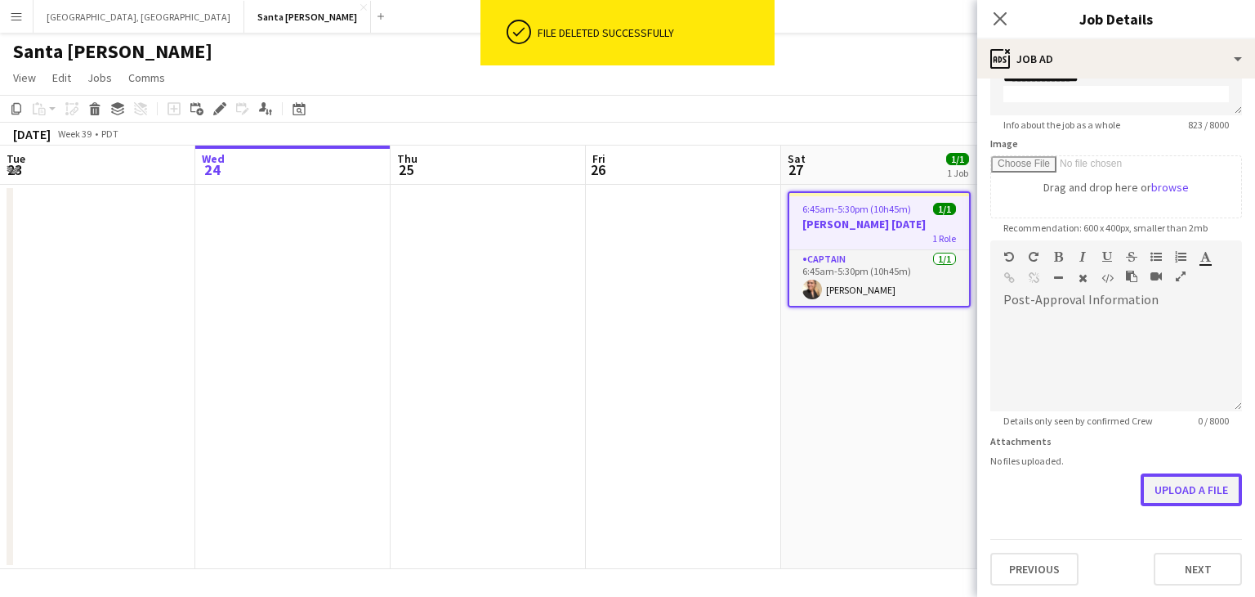
click at [1198, 489] on button "Upload a file" at bounding box center [1191, 489] width 101 height 33
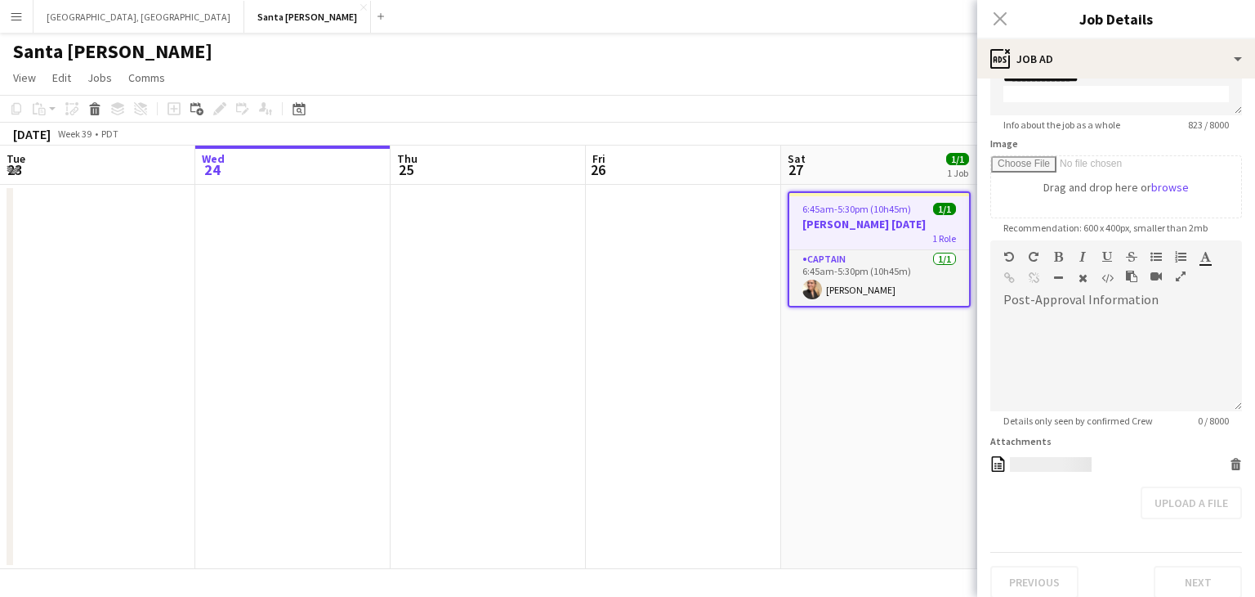
scroll to position [391, 0]
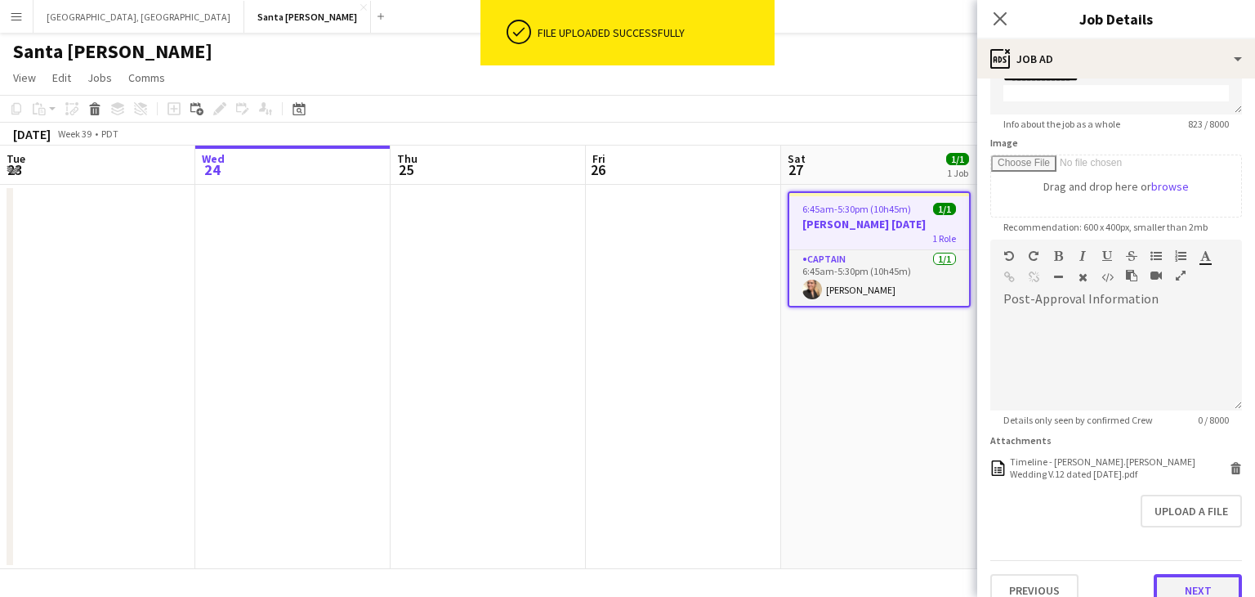
click at [1190, 583] on button "Next" at bounding box center [1198, 590] width 88 height 33
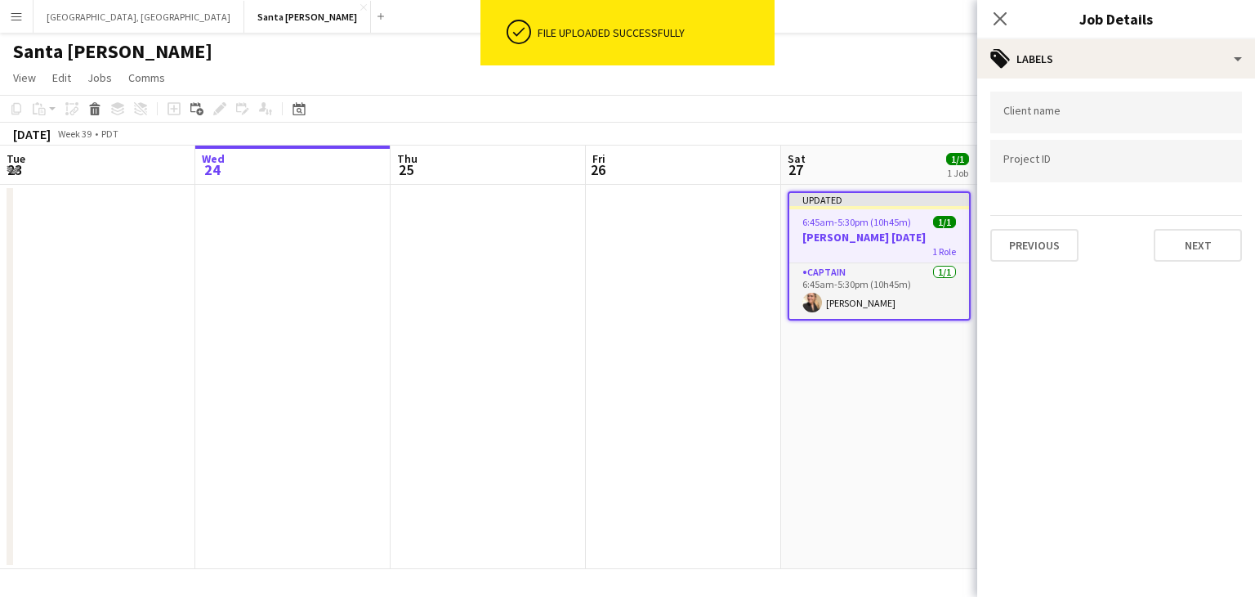
scroll to position [0, 0]
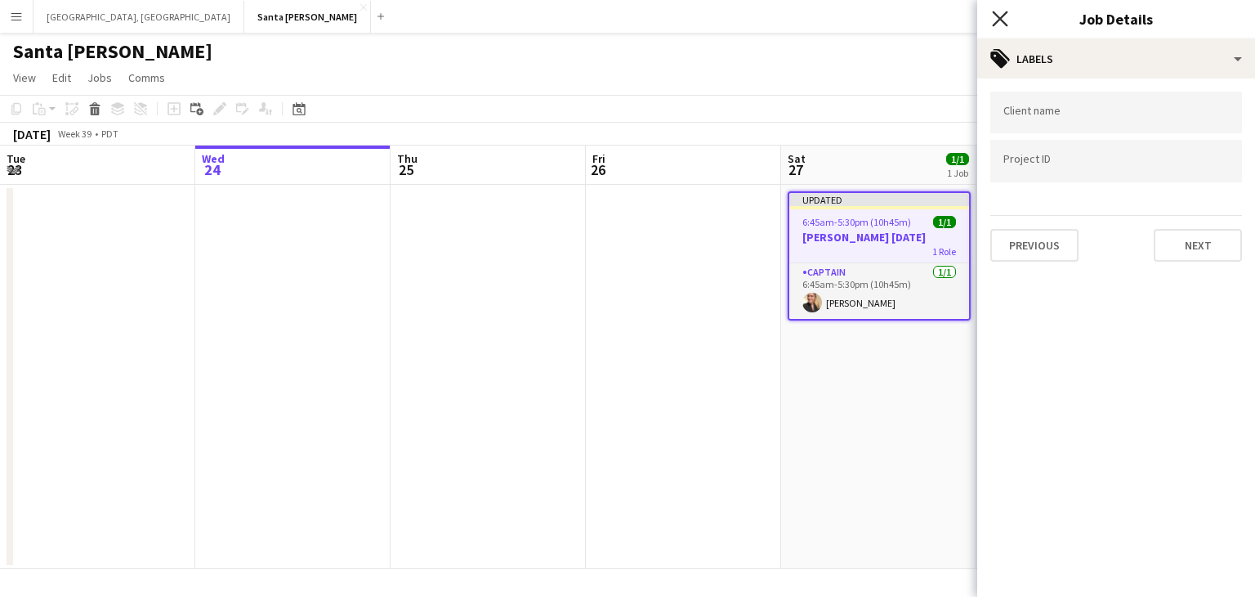
click at [1000, 23] on icon "Close pop-in" at bounding box center [1000, 19] width 16 height 16
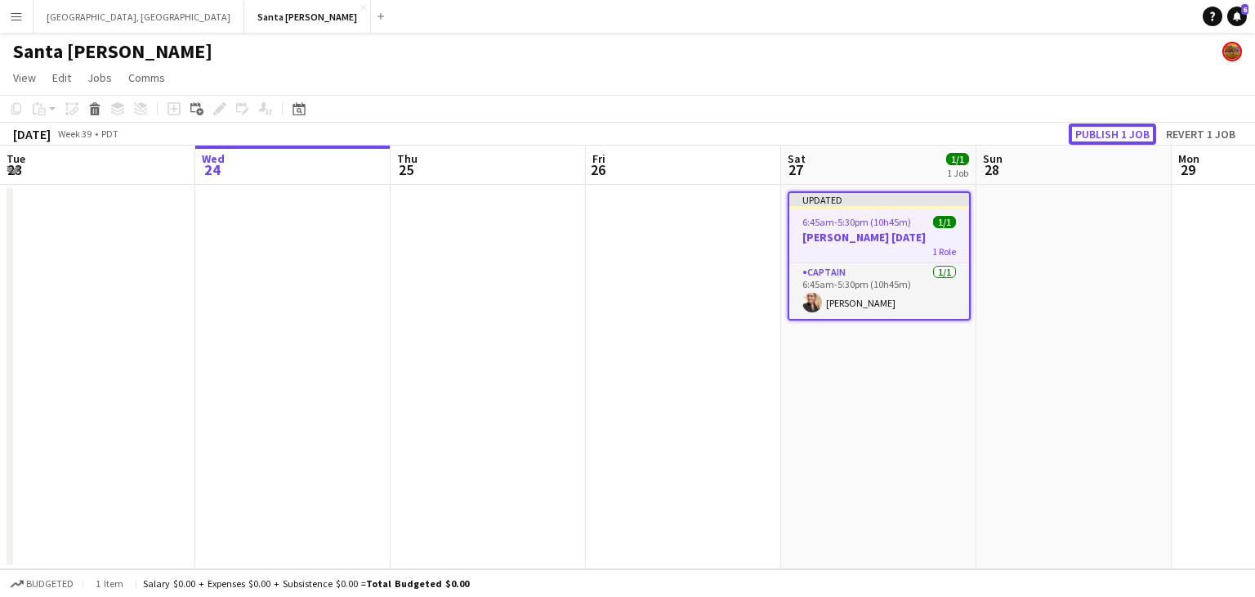
click at [1125, 136] on button "Publish 1 job" at bounding box center [1112, 133] width 87 height 21
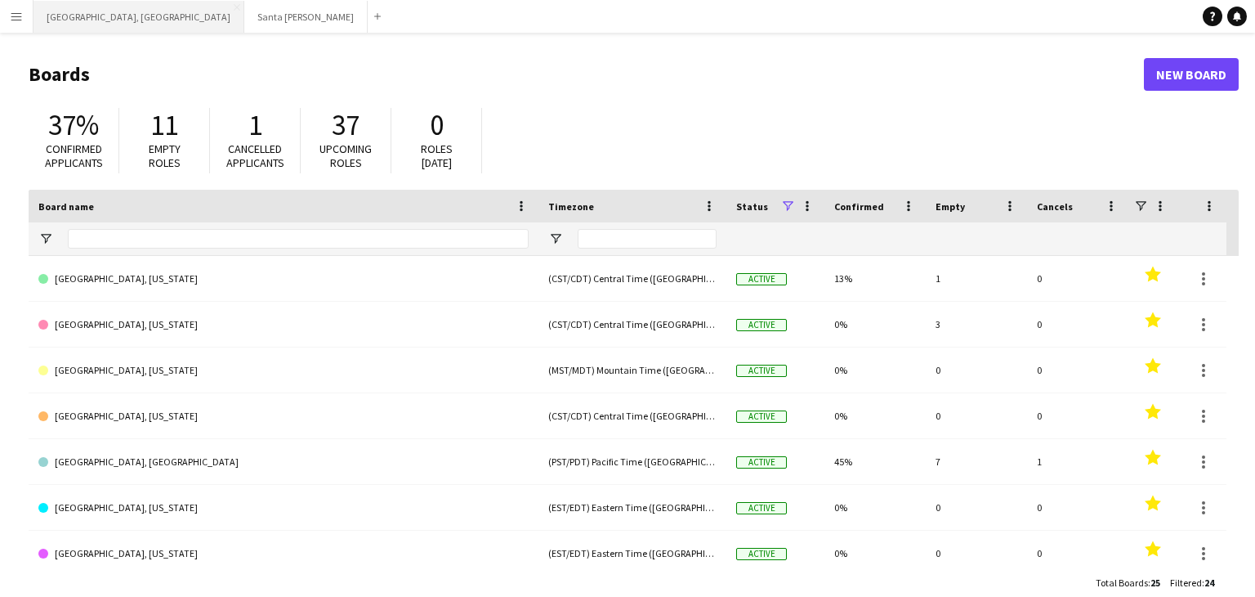
click at [73, 13] on button "[GEOGRAPHIC_DATA], [GEOGRAPHIC_DATA] Close" at bounding box center [139, 17] width 211 height 32
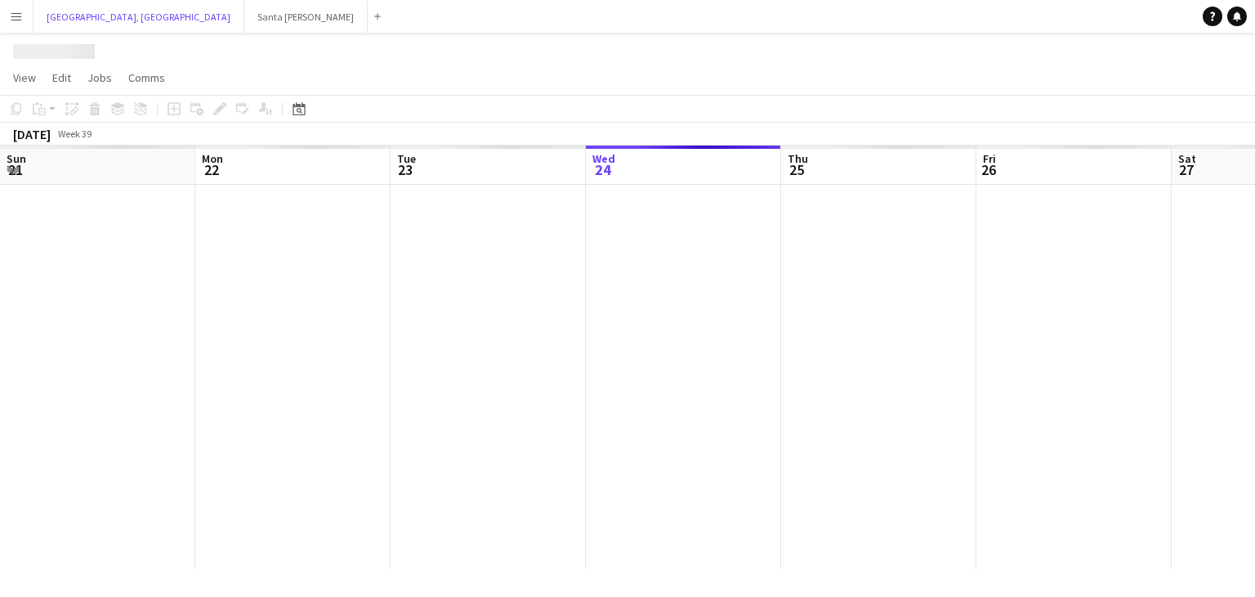
scroll to position [0, 391]
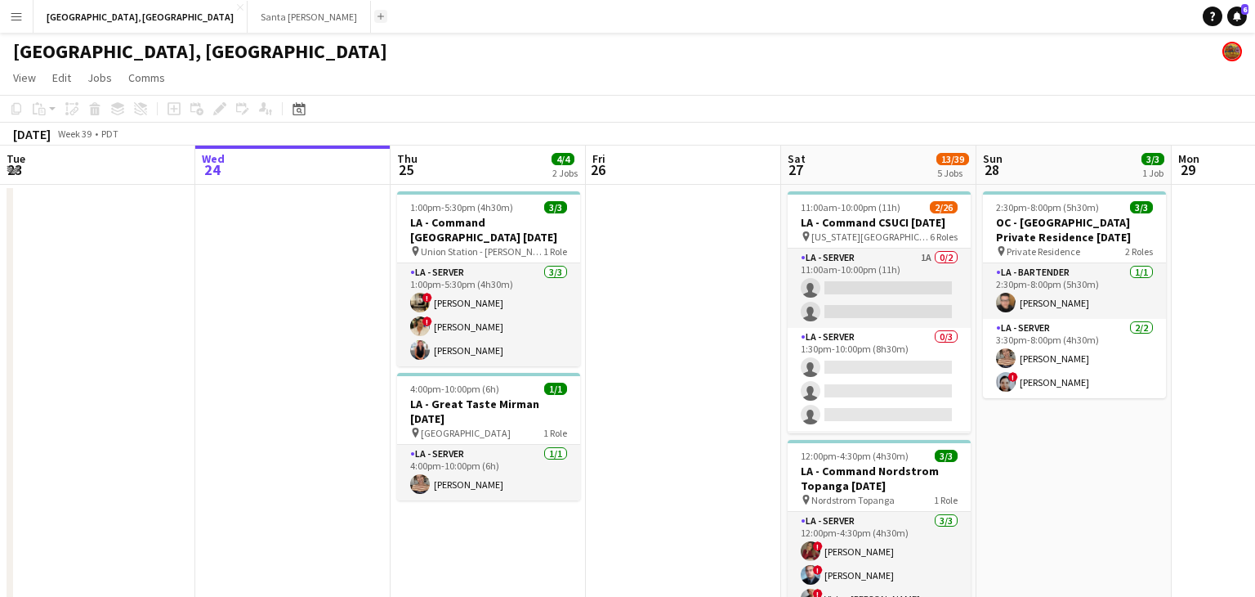
click at [378, 14] on app-icon "Add" at bounding box center [381, 16] width 7 height 7
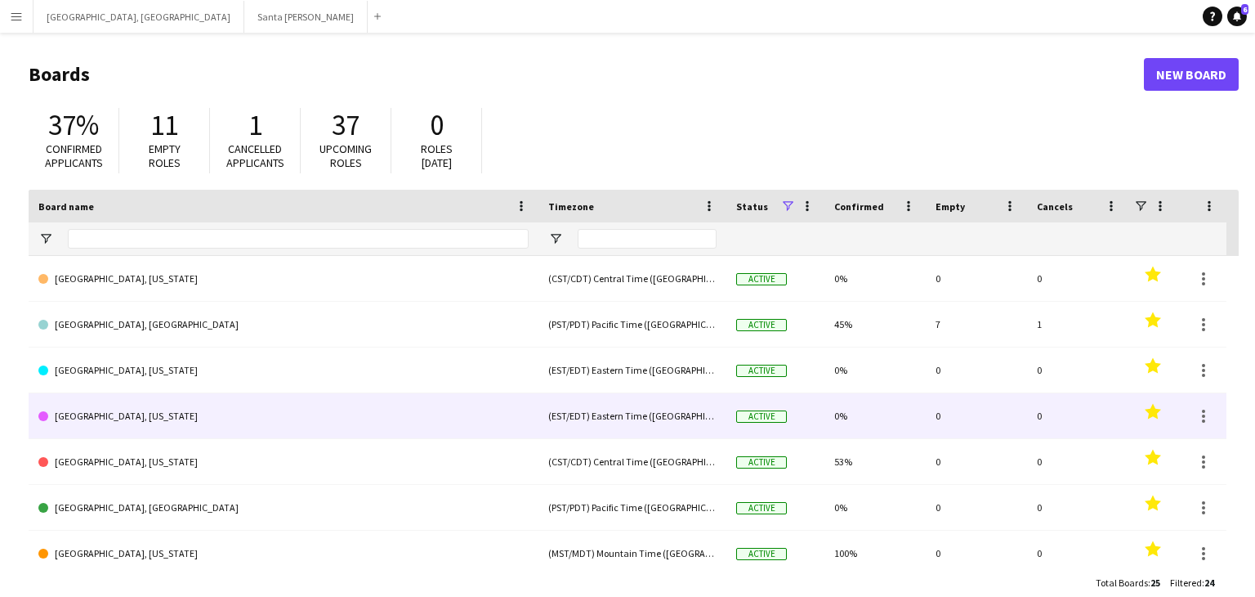
scroll to position [141, 0]
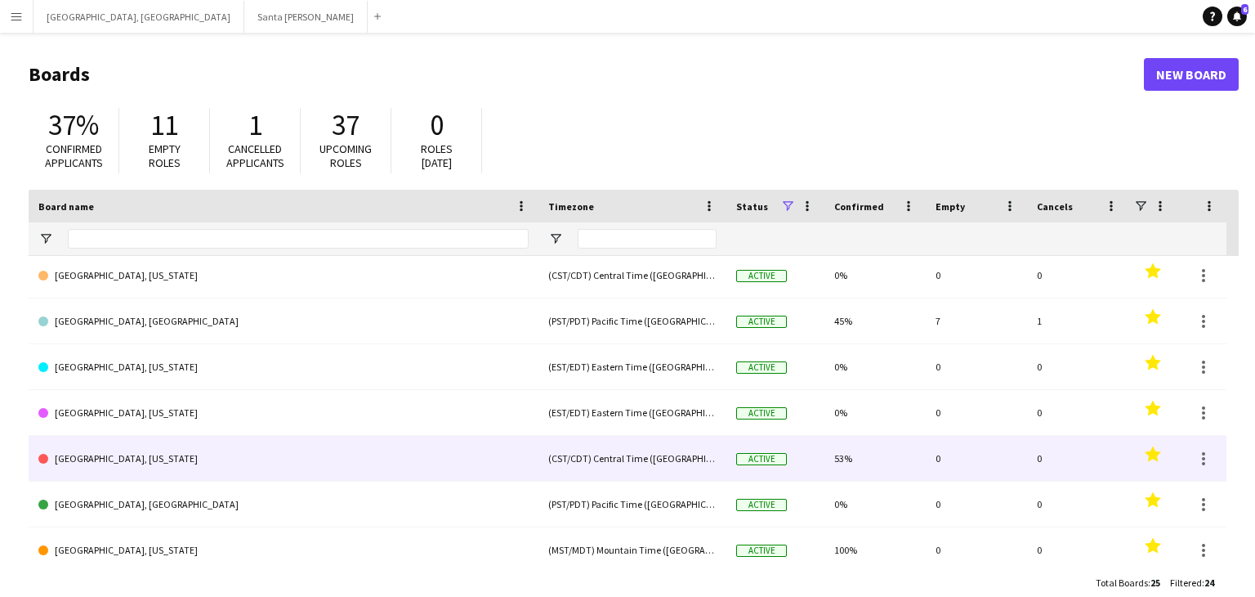
click at [141, 446] on link "[GEOGRAPHIC_DATA], [US_STATE]" at bounding box center [283, 459] width 490 height 46
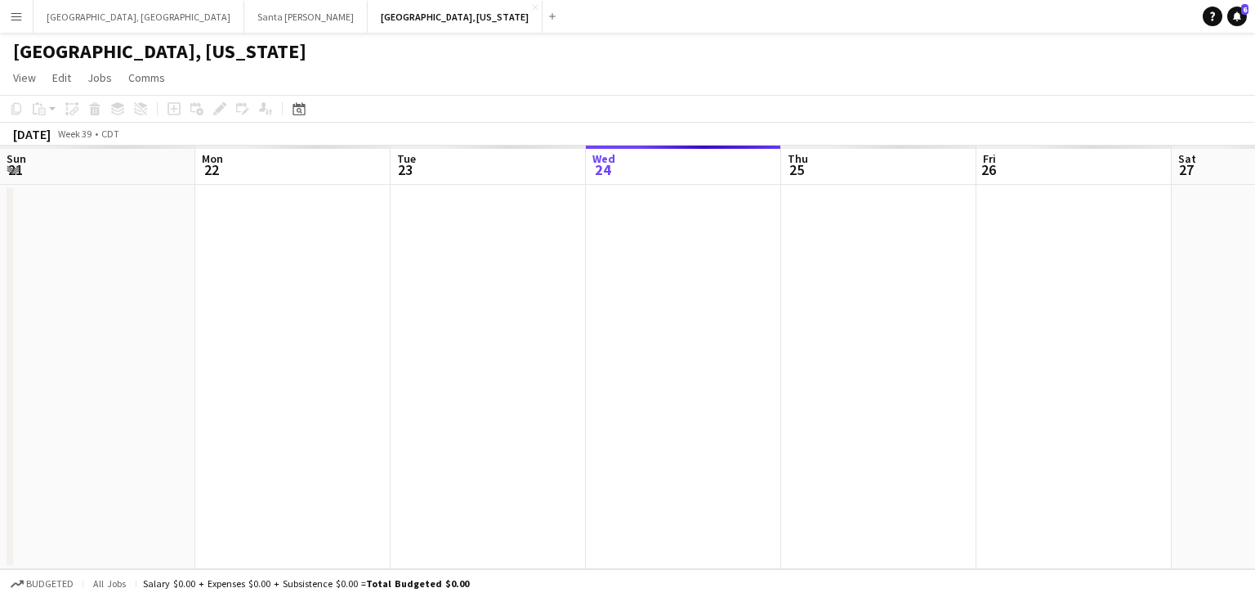
scroll to position [0, 391]
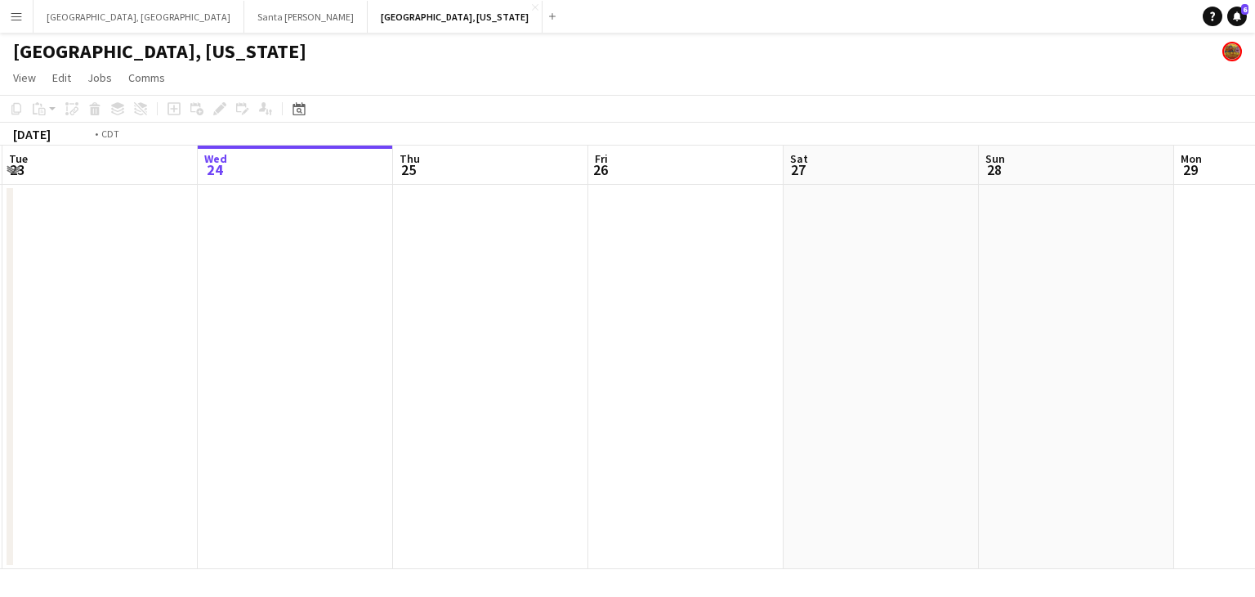
drag, startPoint x: 220, startPoint y: 369, endPoint x: 613, endPoint y: 346, distance: 393.8
click at [613, 346] on app-calendar-viewport "Sun 21 Mon 22 Tue 23 Wed 24 Thu 25 Fri 26 Sat 27 Sun 28 Mon 29 Tue 30 Wed 1 Thu…" at bounding box center [627, 356] width 1255 height 423
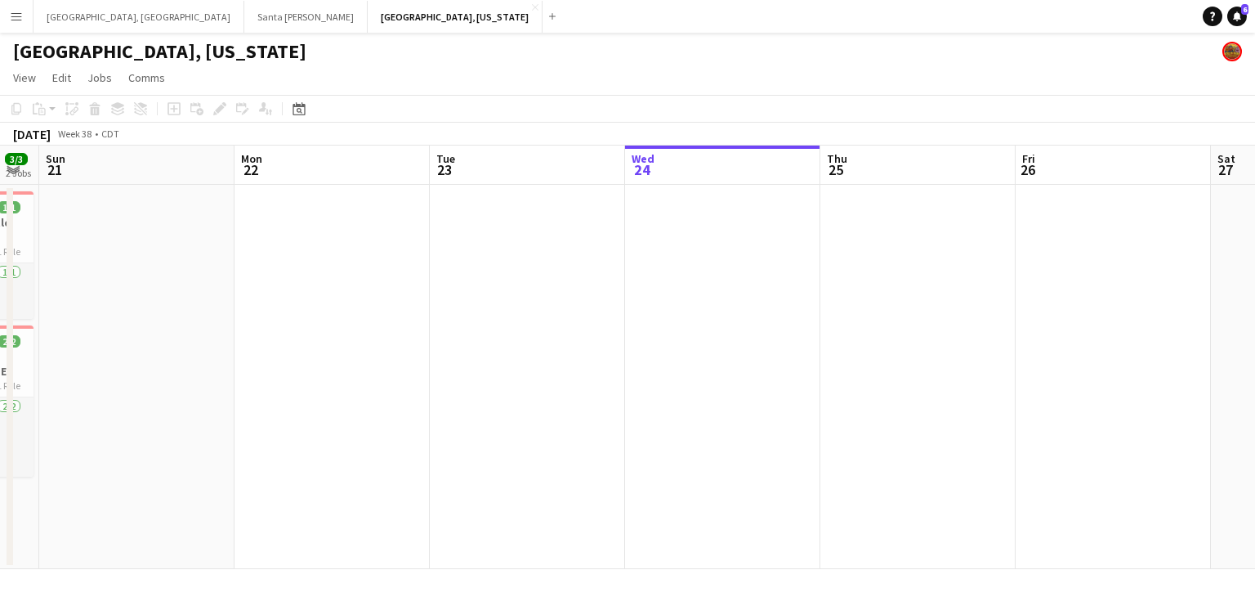
drag, startPoint x: 272, startPoint y: 374, endPoint x: 526, endPoint y: 347, distance: 255.7
click at [526, 347] on app-calendar-viewport "Fri 19 Sat 20 3/3 2 Jobs Sun 21 Mon 22 Tue 23 Wed 24 Thu 25 Fri 26 Sat 27 Sun 2…" at bounding box center [627, 356] width 1255 height 423
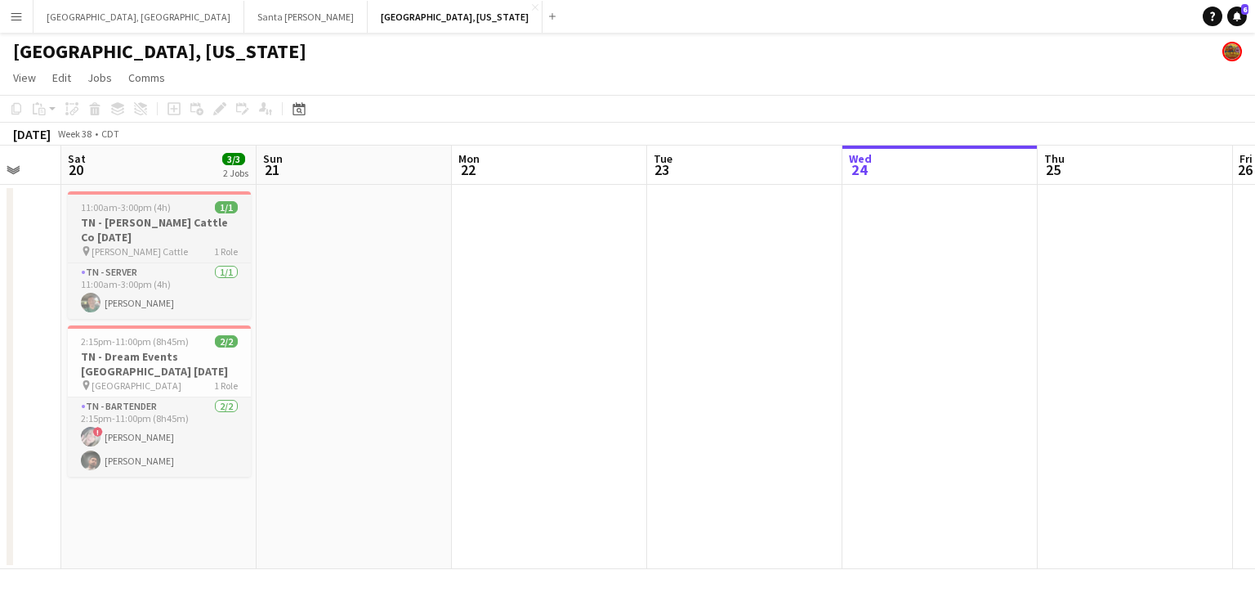
click at [176, 225] on h3 "TN - [PERSON_NAME] Cattle Co [DATE]" at bounding box center [159, 229] width 183 height 29
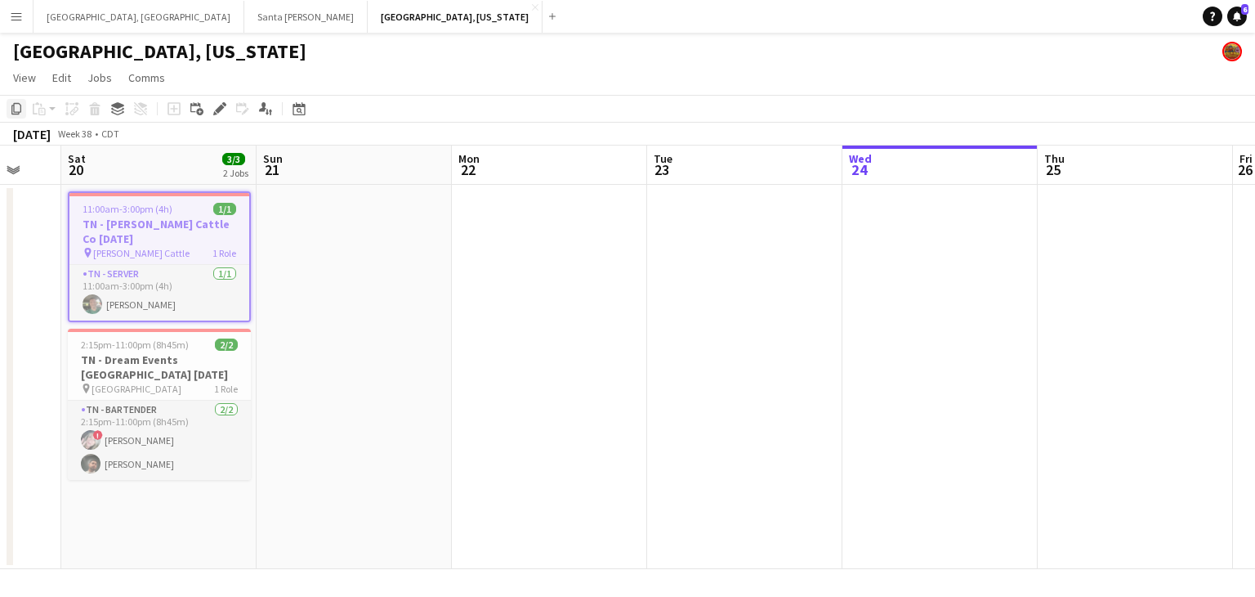
click at [10, 106] on icon "Copy" at bounding box center [16, 108] width 13 height 13
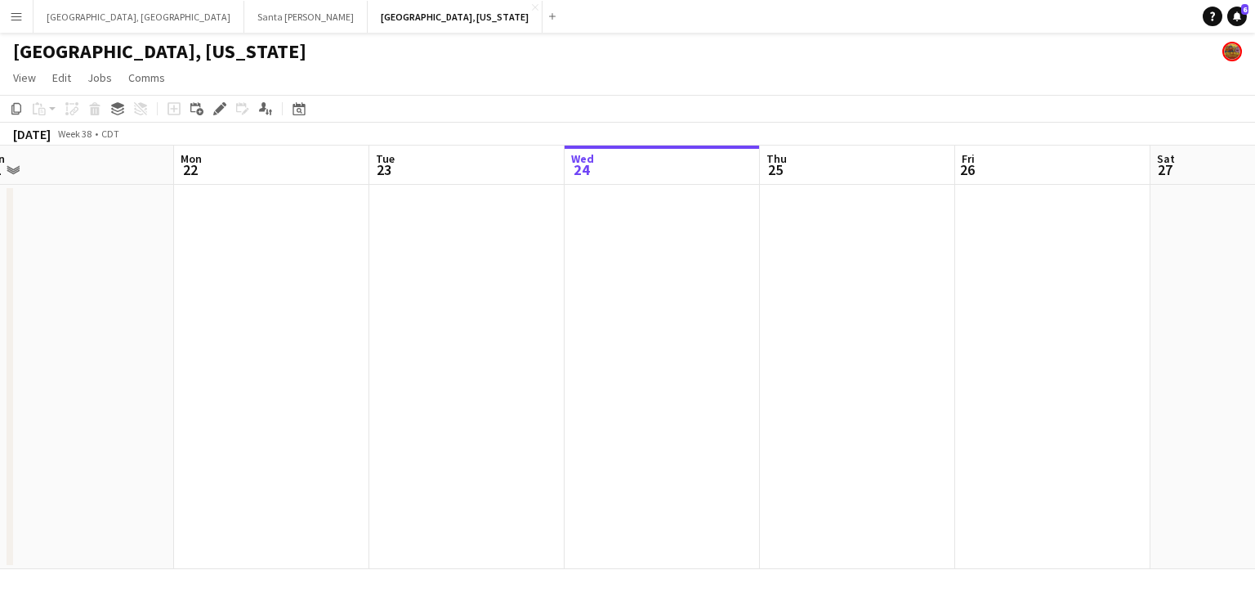
drag, startPoint x: 794, startPoint y: 262, endPoint x: 569, endPoint y: 289, distance: 226.4
click at [575, 288] on app-calendar-viewport "Thu 18 Fri 19 Sat 20 3/3 2 Jobs Sun 21 Mon 22 Tue 23 Wed 24 Thu 25 Fri 26 Sat 2…" at bounding box center [627, 356] width 1255 height 423
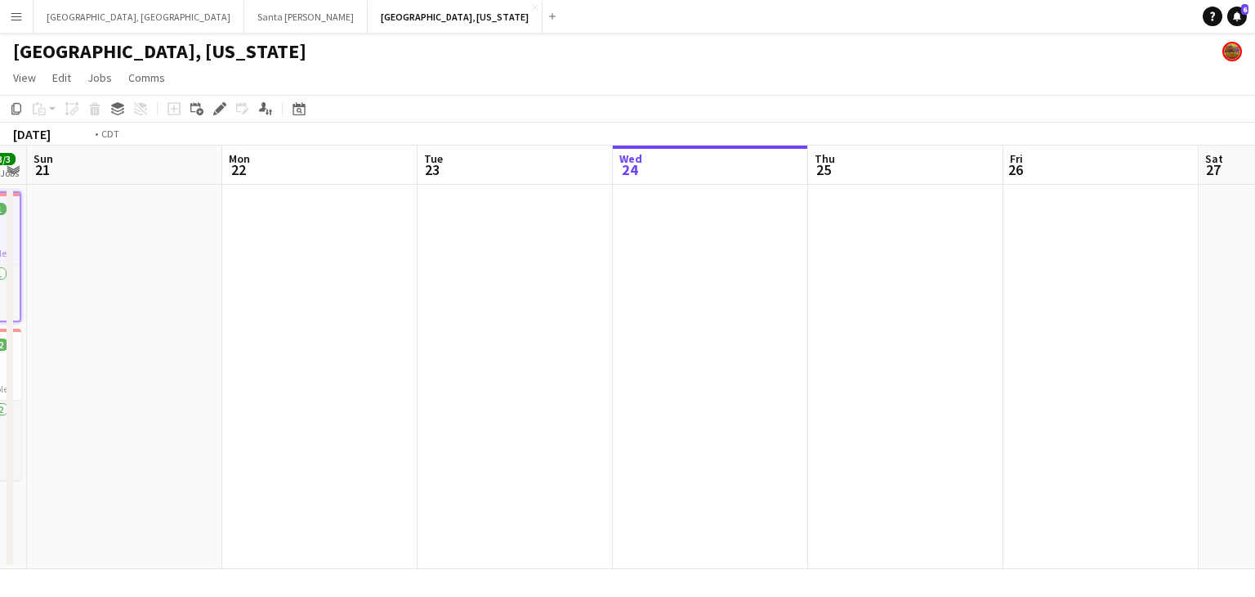
drag, startPoint x: 840, startPoint y: 273, endPoint x: 526, endPoint y: 311, distance: 316.2
click at [526, 311] on app-calendar-viewport "Thu 18 Fri 19 Sat 20 3/3 2 Jobs Sun 21 Mon 22 Tue 23 Wed 24 Thu 25 Fri 26 Sat 2…" at bounding box center [627, 356] width 1255 height 423
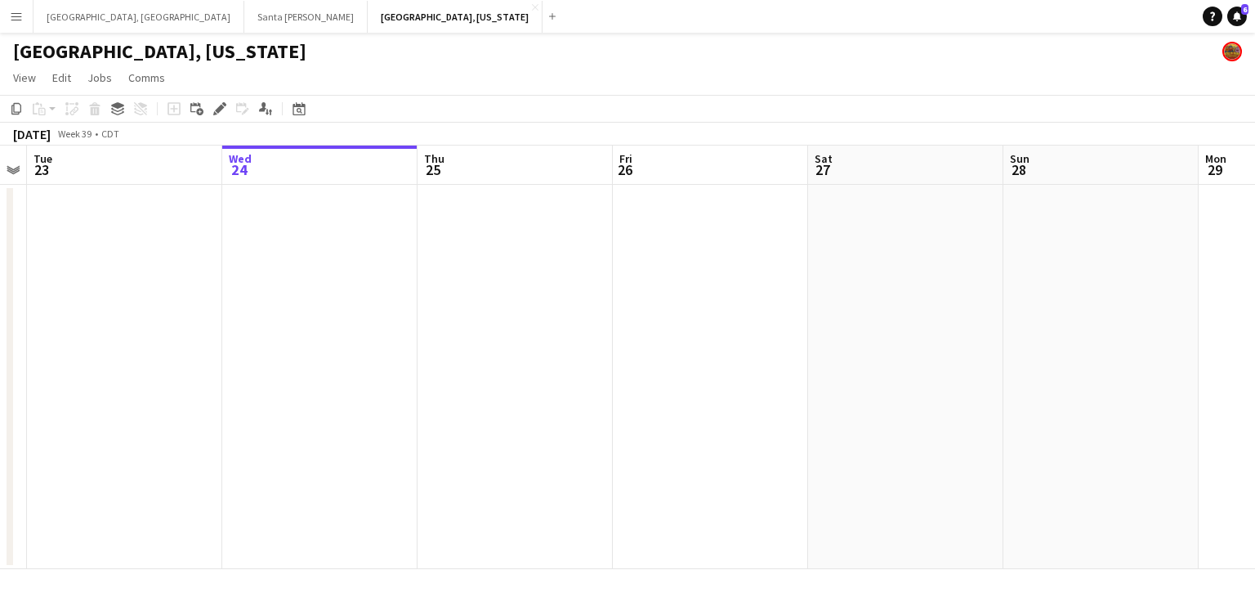
click at [865, 221] on app-date-cell at bounding box center [905, 377] width 195 height 384
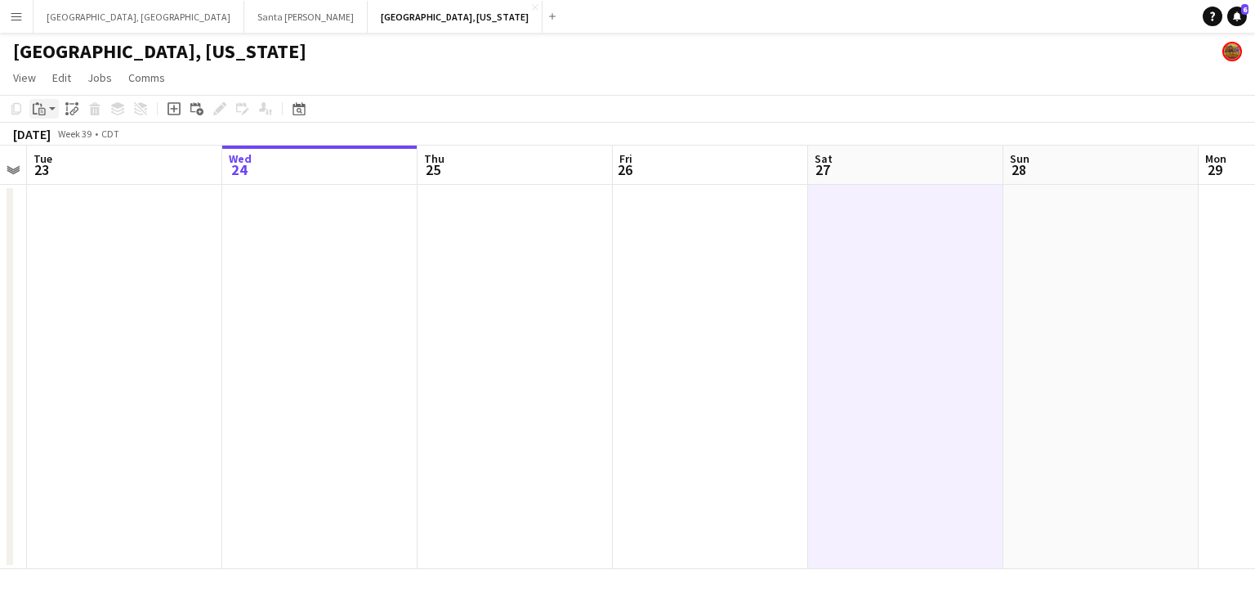
click at [47, 110] on div "Paste" at bounding box center [39, 109] width 20 height 20
drag, startPoint x: 74, startPoint y: 141, endPoint x: 123, endPoint y: 145, distance: 50.0
click at [73, 141] on link "Paste Ctrl+V" at bounding box center [120, 139] width 154 height 15
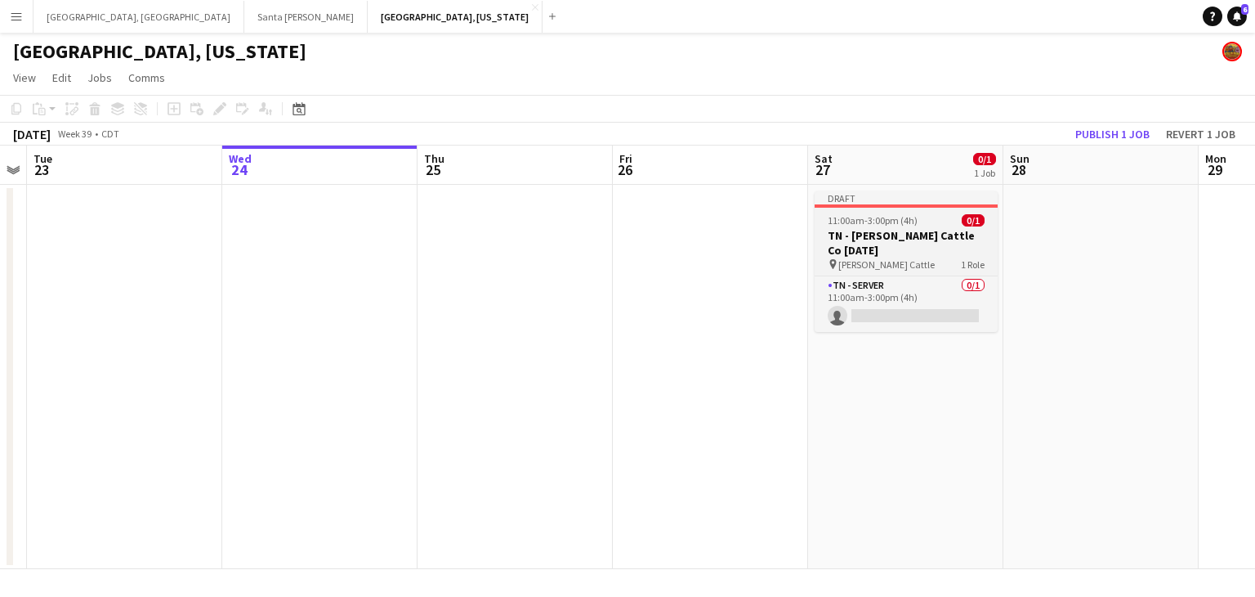
click at [891, 237] on h3 "TN - [PERSON_NAME] Cattle Co [DATE]" at bounding box center [906, 242] width 183 height 29
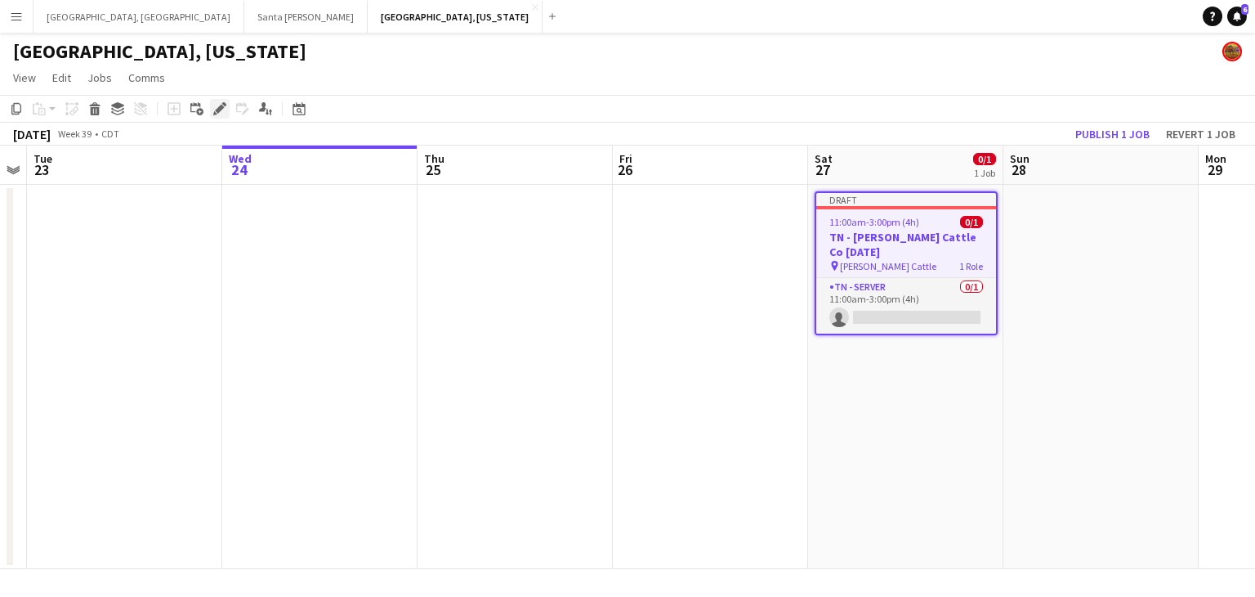
click at [220, 109] on icon at bounding box center [219, 109] width 9 height 9
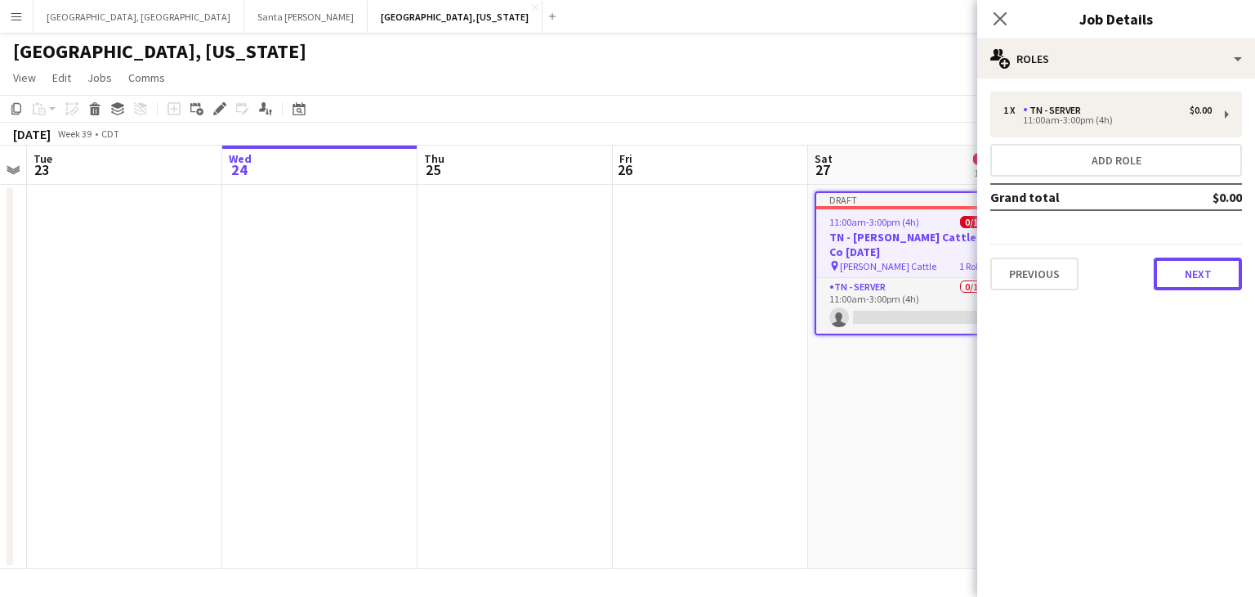
drag, startPoint x: 1207, startPoint y: 275, endPoint x: 1205, endPoint y: 297, distance: 21.4
click at [1207, 275] on button "Next" at bounding box center [1198, 273] width 88 height 33
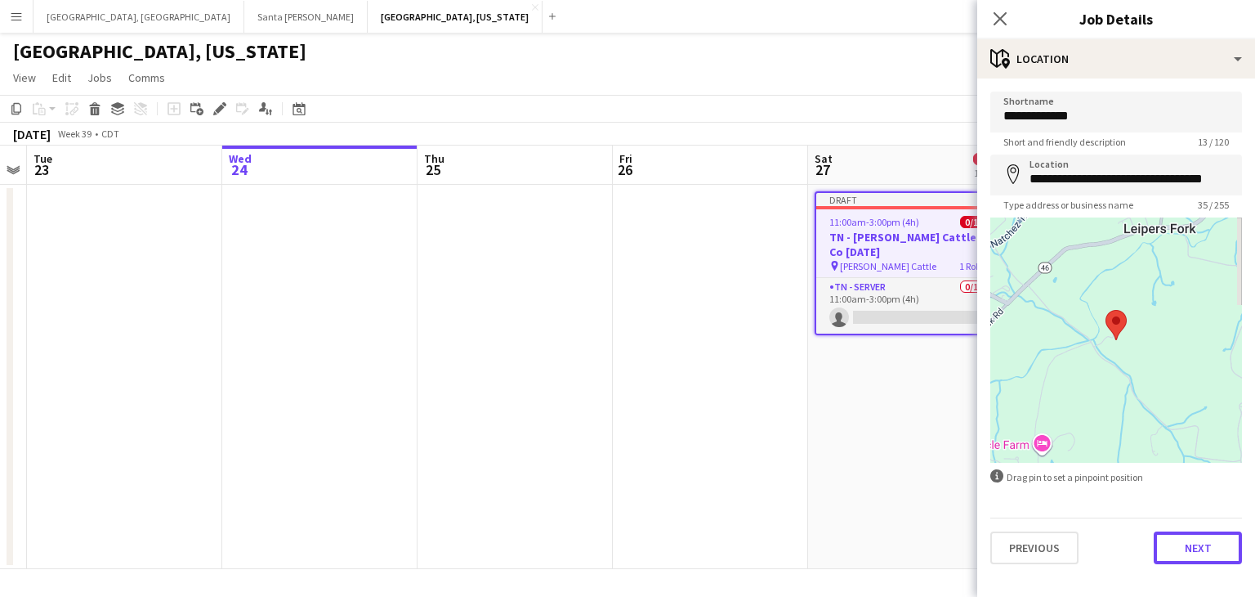
click at [1208, 552] on button "Next" at bounding box center [1198, 547] width 88 height 33
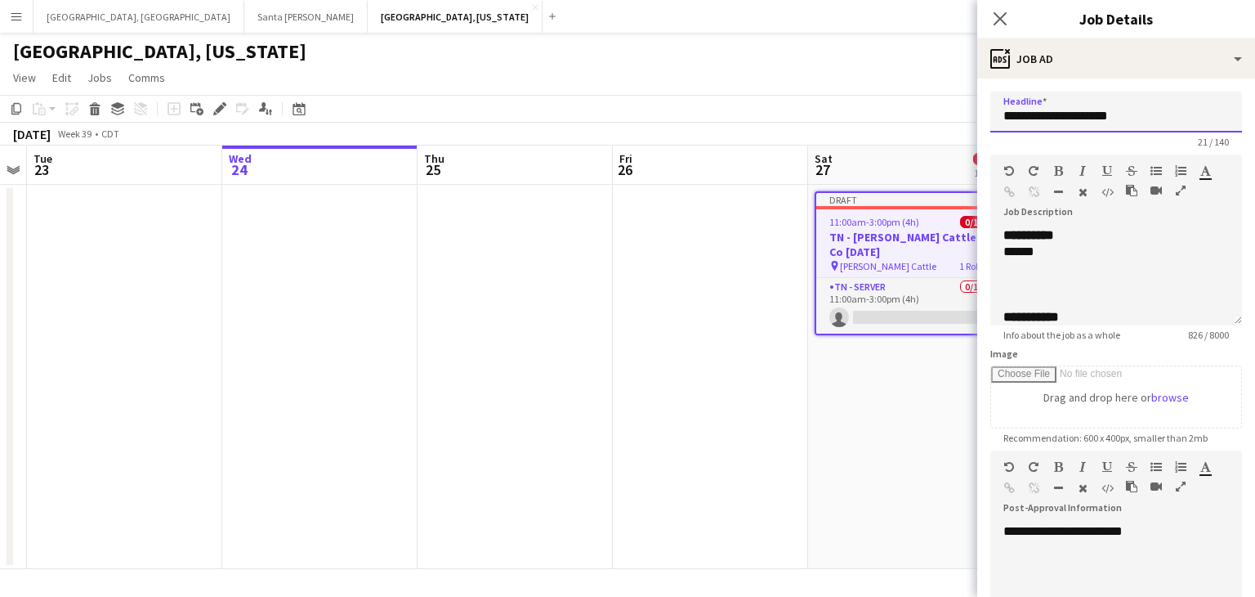
click at [1103, 115] on input "**********" at bounding box center [1117, 112] width 252 height 41
type input "**********"
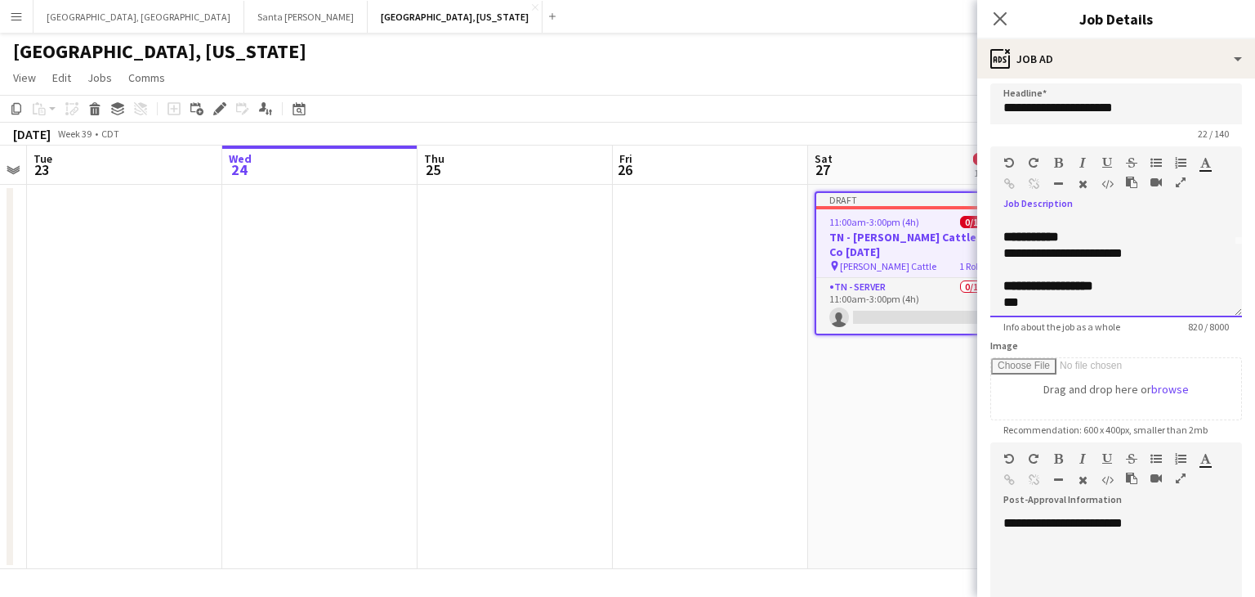
scroll to position [78, 0]
click at [1132, 243] on div "**********" at bounding box center [1117, 247] width 226 height 16
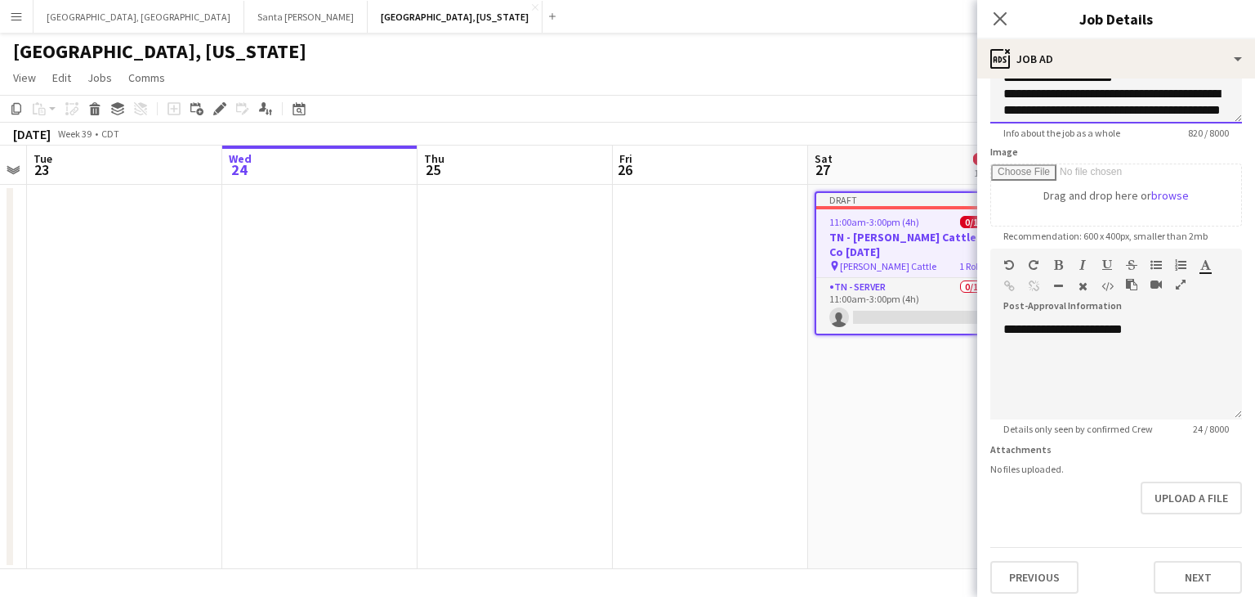
scroll to position [210, 0]
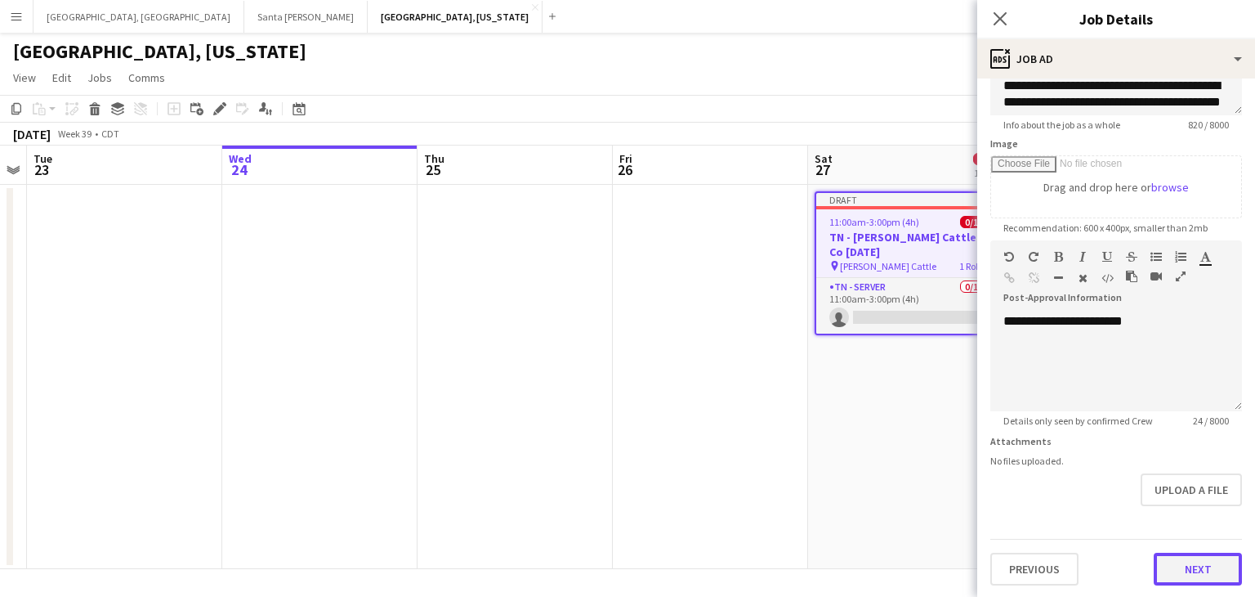
click at [1216, 562] on button "Next" at bounding box center [1198, 569] width 88 height 33
type input "*******"
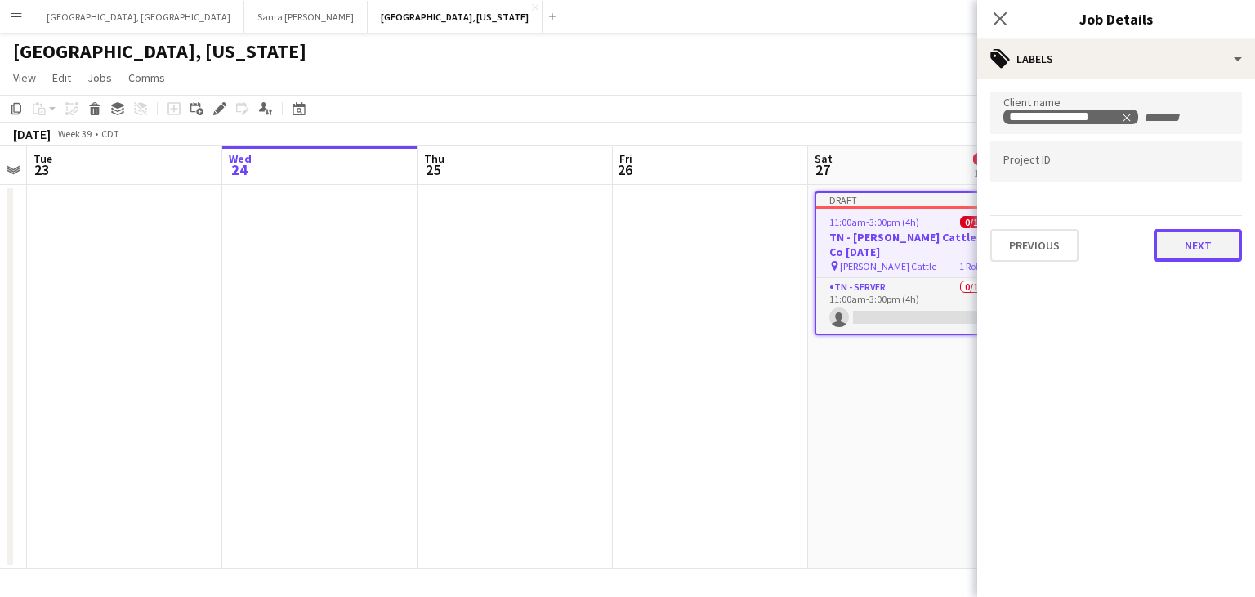
click at [1199, 229] on button "Next" at bounding box center [1198, 245] width 88 height 33
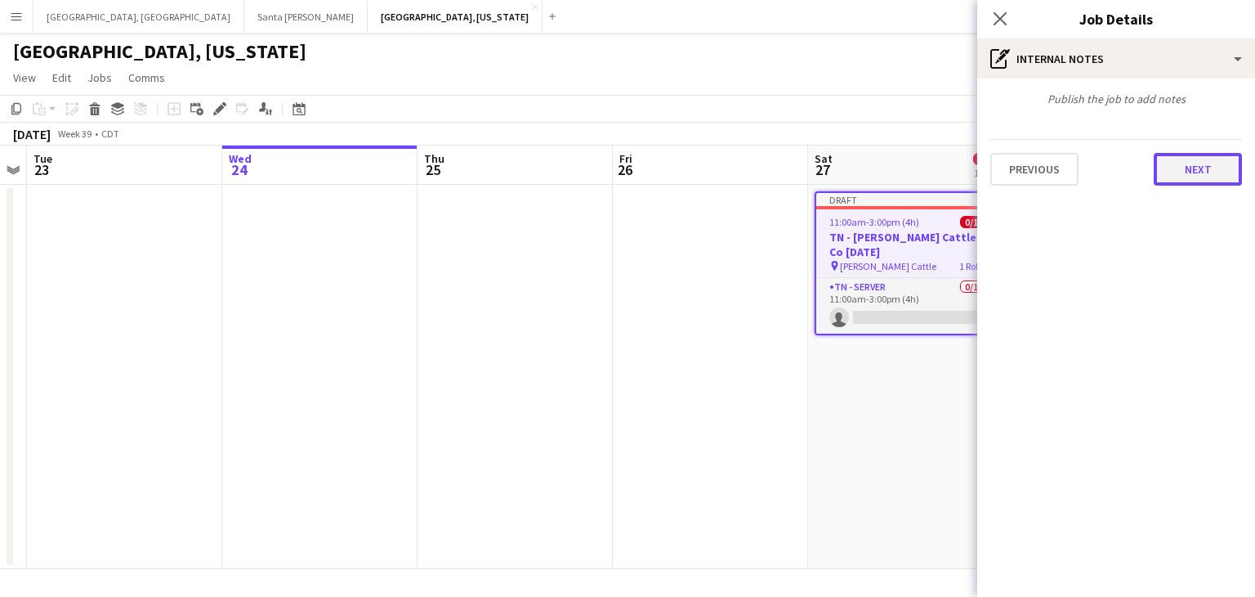
click at [1215, 181] on button "Next" at bounding box center [1198, 169] width 88 height 33
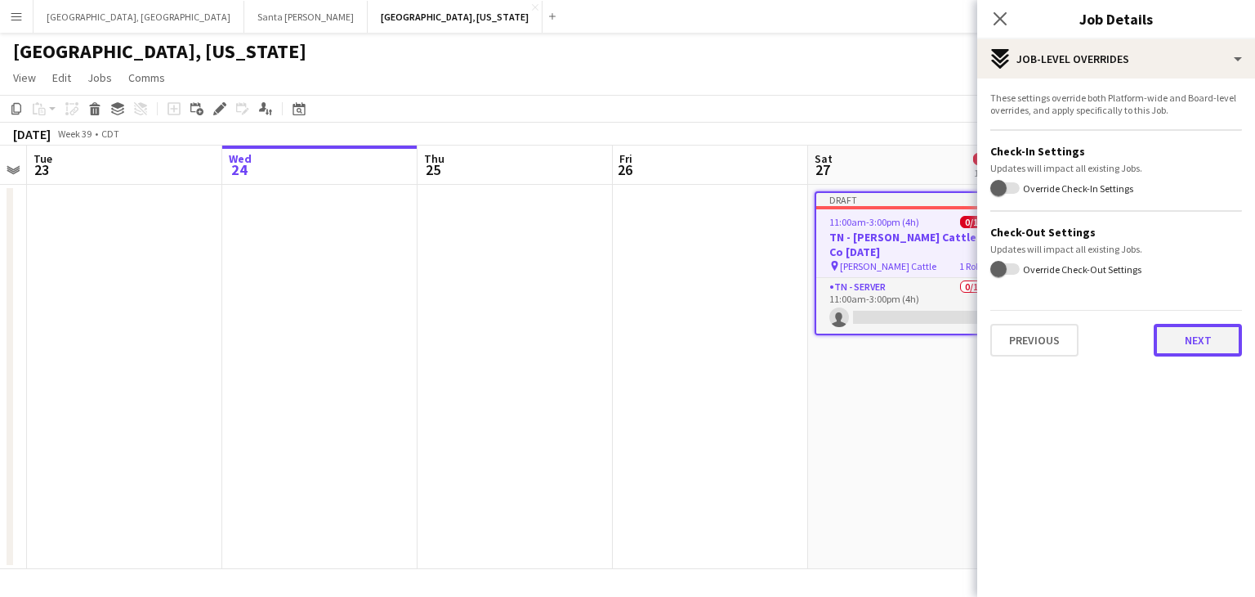
click at [1216, 347] on button "Next" at bounding box center [1198, 340] width 88 height 33
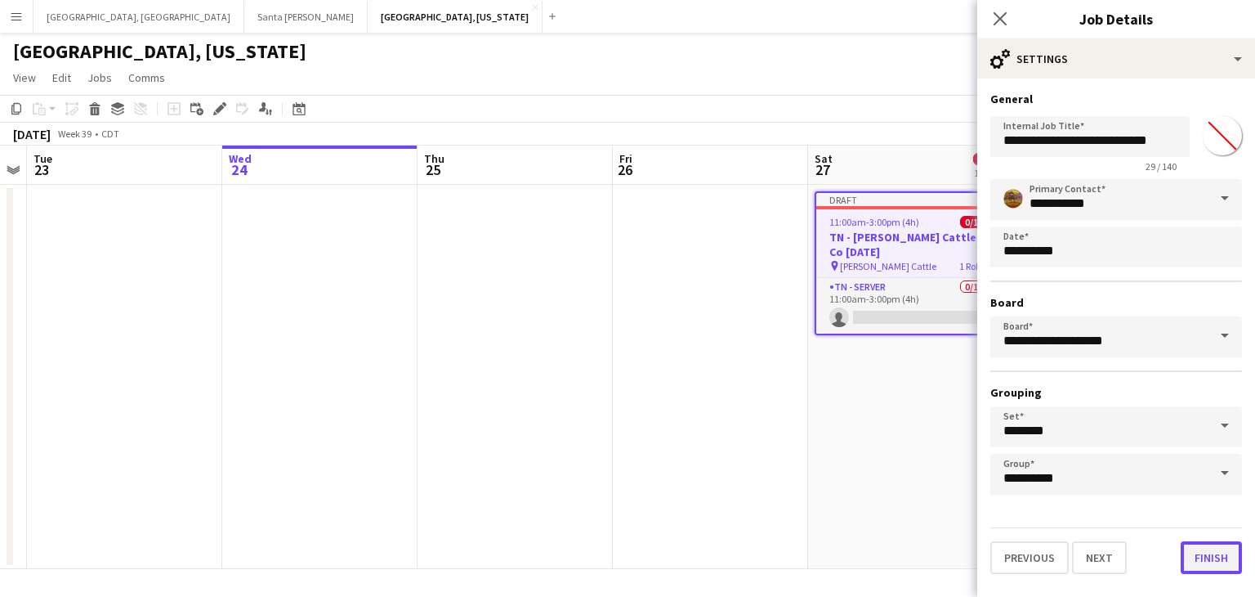
click at [1210, 559] on button "Finish" at bounding box center [1211, 557] width 61 height 33
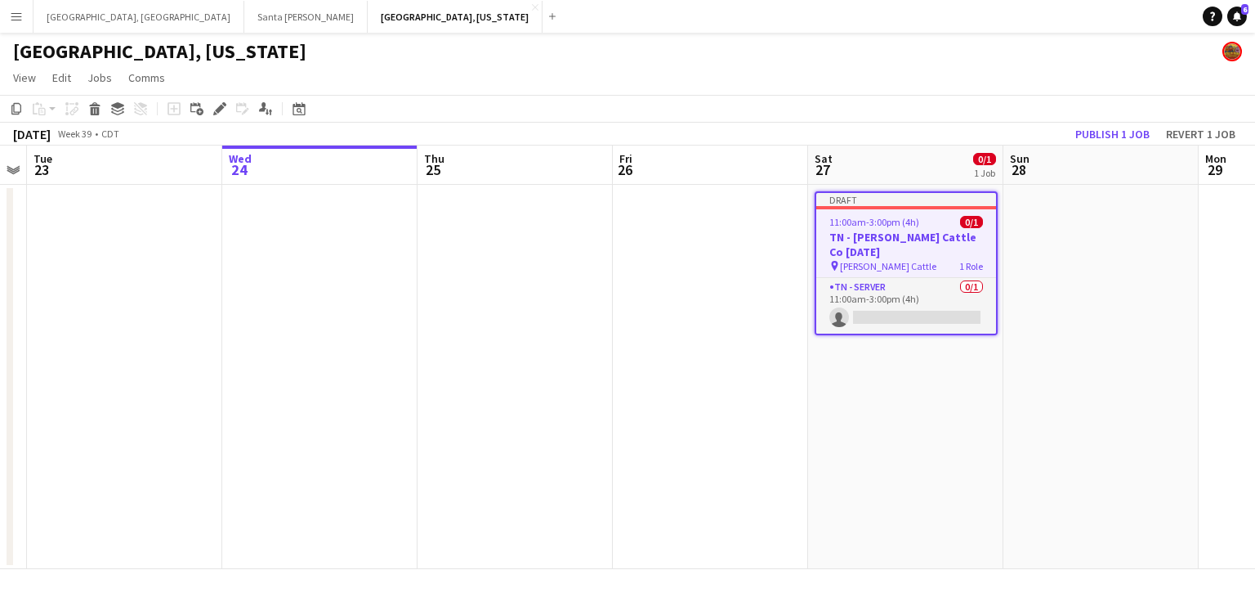
click at [924, 231] on h3 "TN - [PERSON_NAME] Cattle Co [DATE]" at bounding box center [906, 244] width 180 height 29
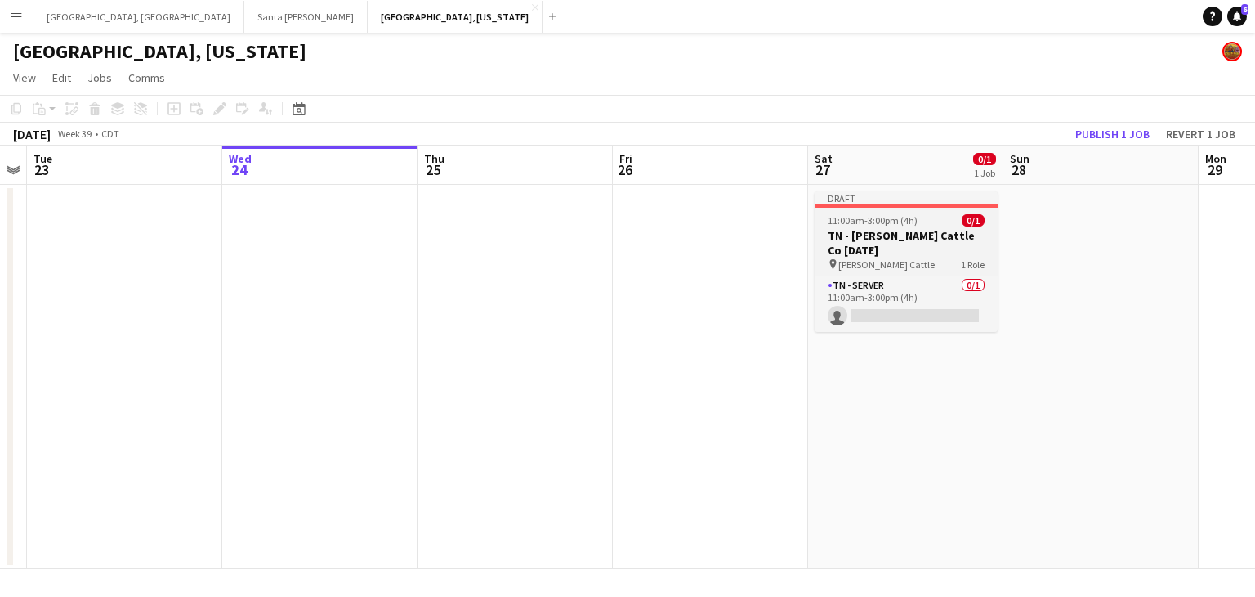
click at [921, 229] on h3 "TN - [PERSON_NAME] Cattle Co [DATE]" at bounding box center [906, 242] width 183 height 29
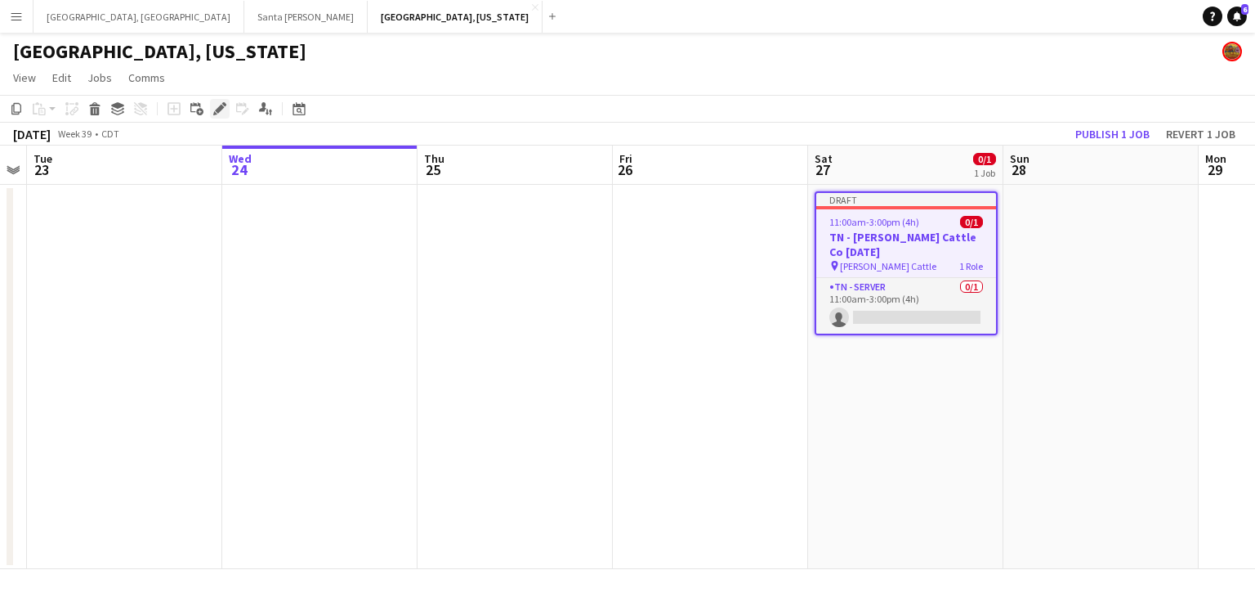
click at [213, 108] on div "Edit" at bounding box center [220, 109] width 20 height 20
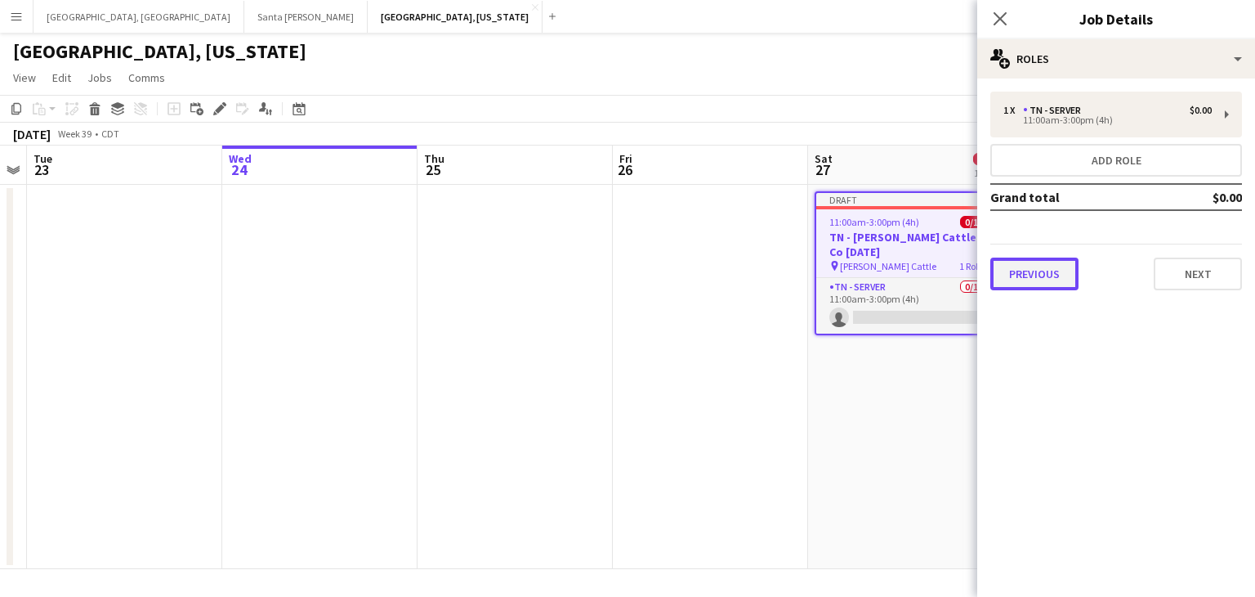
click at [1041, 257] on button "Previous" at bounding box center [1035, 273] width 88 height 33
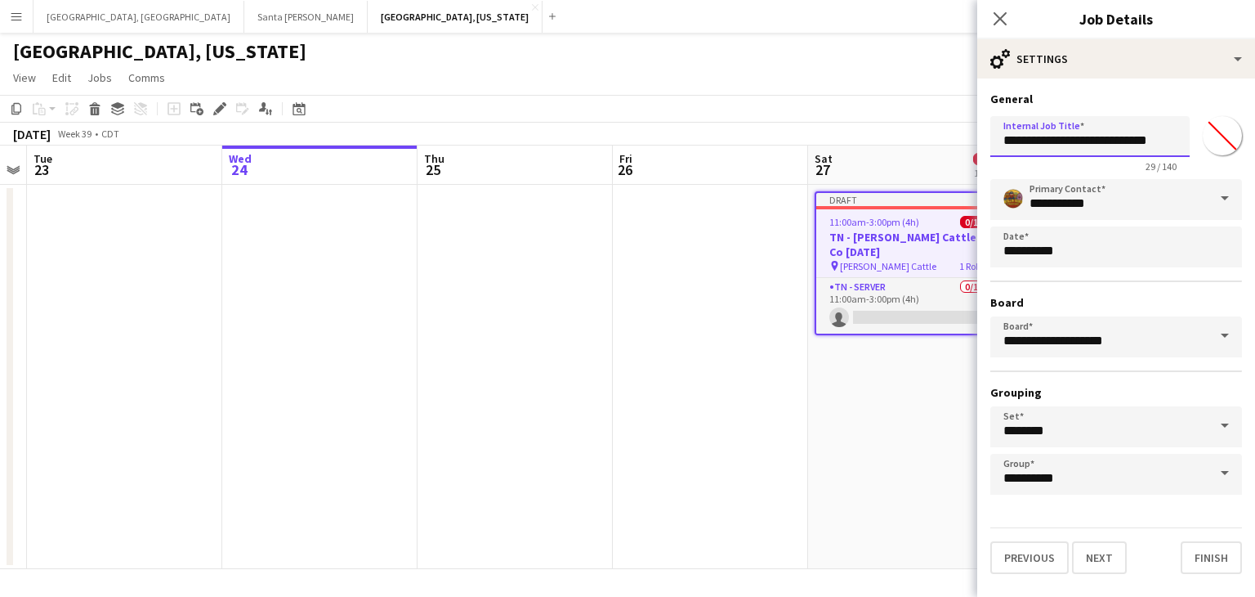
click at [1144, 141] on input "**********" at bounding box center [1090, 136] width 199 height 41
type input "**********"
click at [1231, 548] on button "Finish" at bounding box center [1211, 557] width 61 height 33
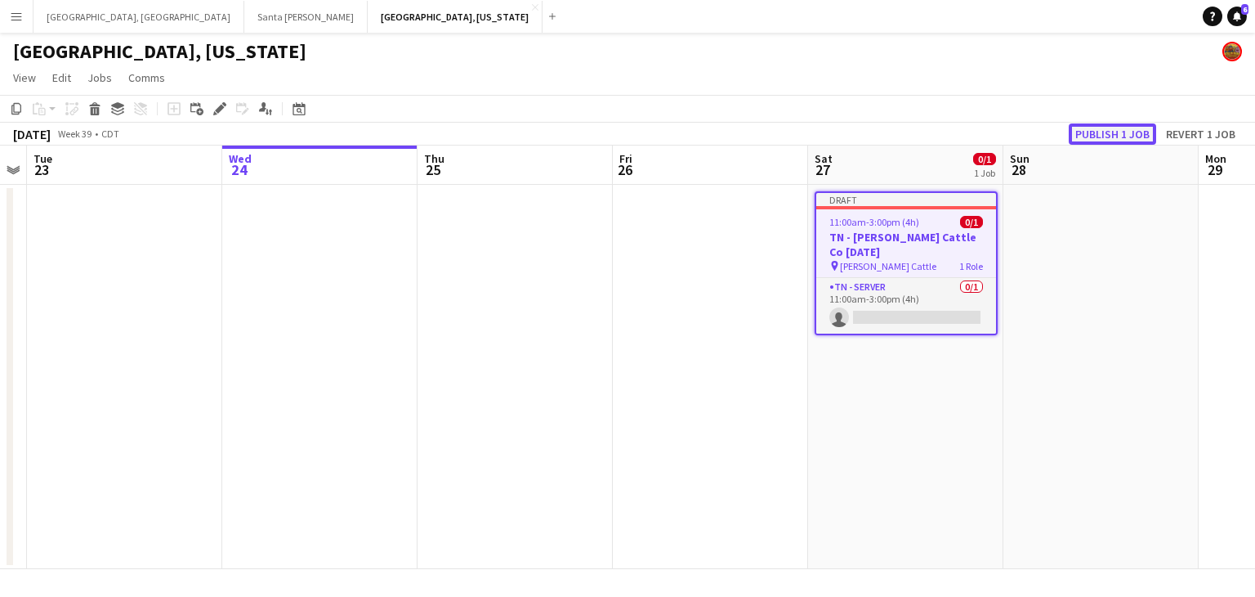
click at [1107, 133] on button "Publish 1 job" at bounding box center [1112, 133] width 87 height 21
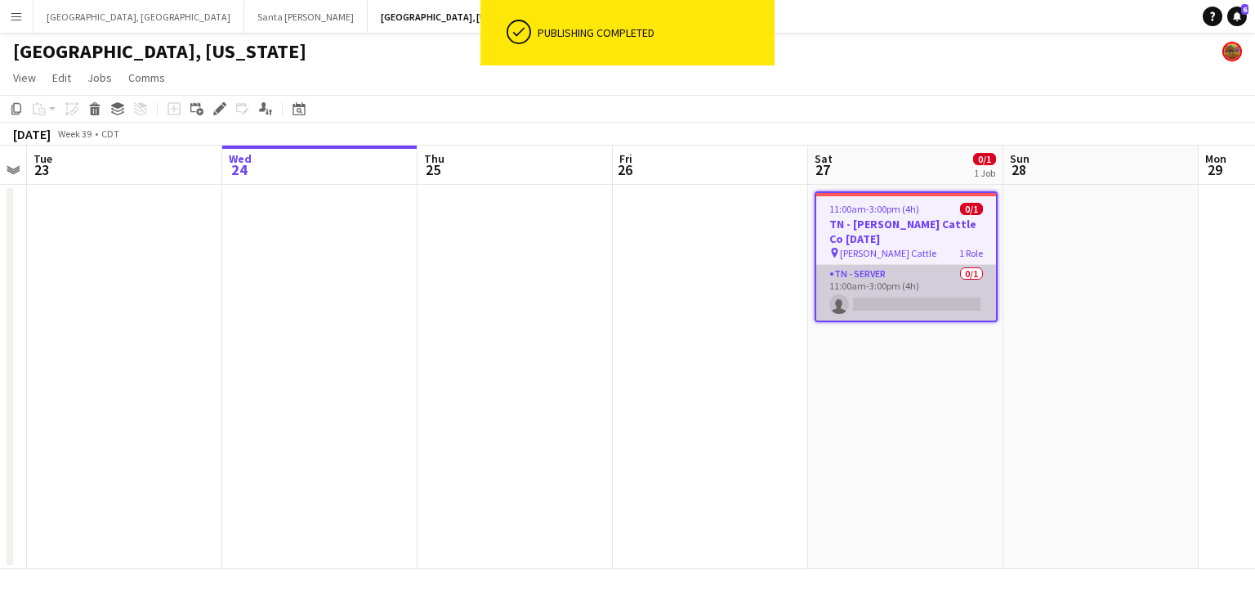
click at [966, 287] on app-card-role "TN - Server 0/1 11:00am-3:00pm (4h) single-neutral-actions" at bounding box center [906, 293] width 180 height 56
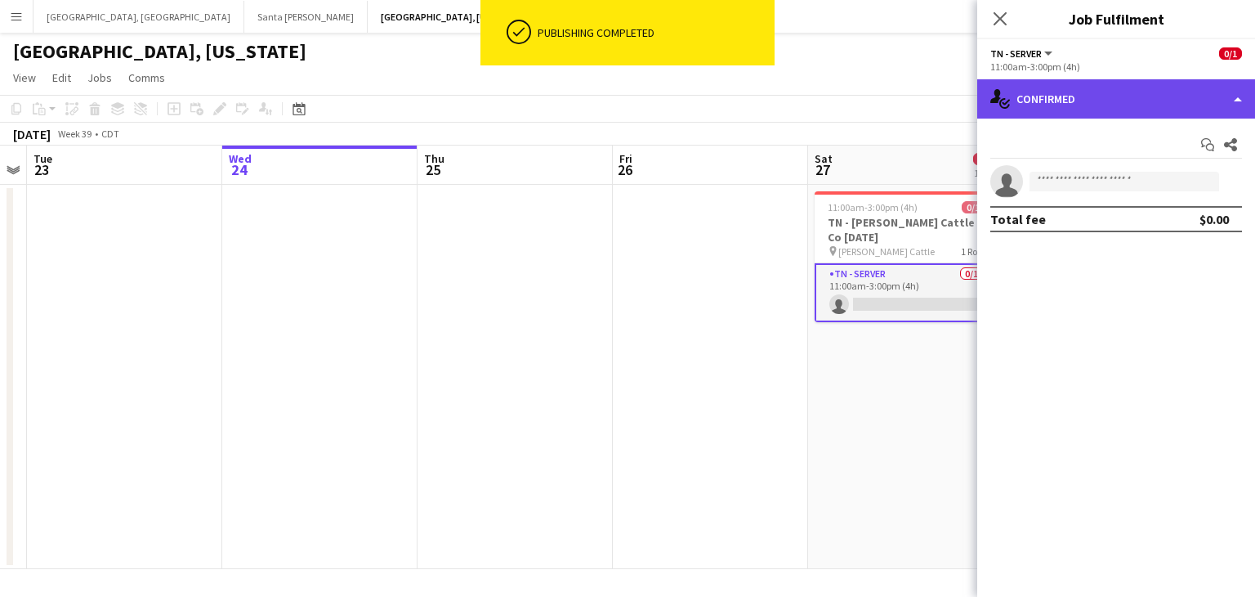
click at [1239, 97] on div "single-neutral-actions-check-2 Confirmed" at bounding box center [1117, 98] width 278 height 39
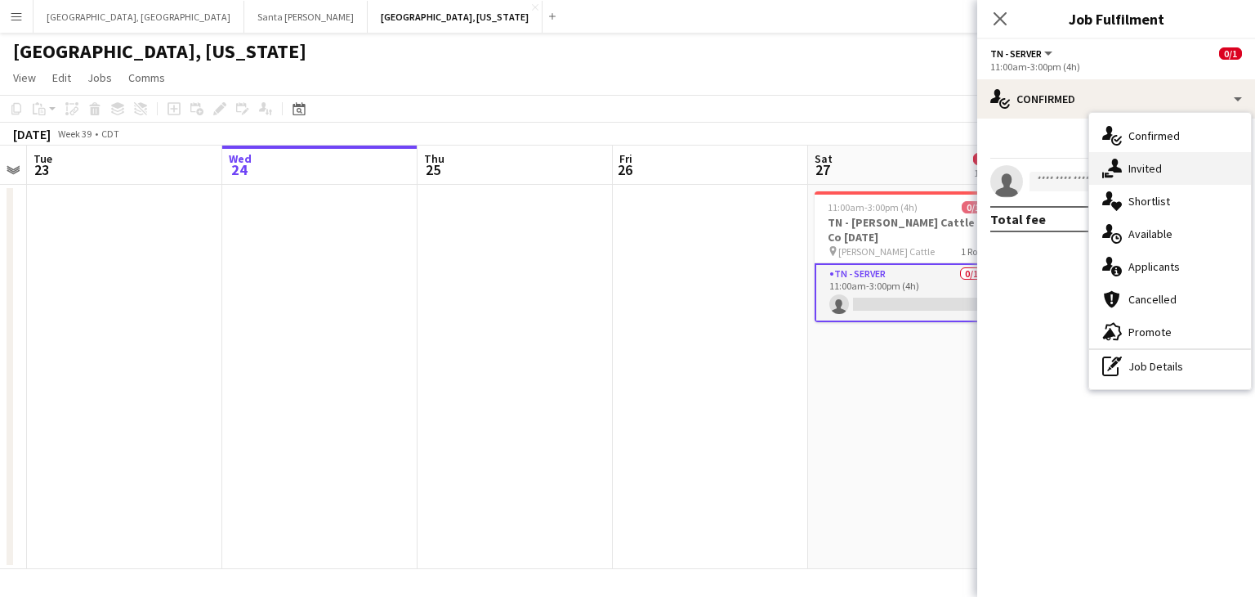
click at [1196, 168] on div "single-neutral-actions-share-1 Invited" at bounding box center [1170, 168] width 162 height 33
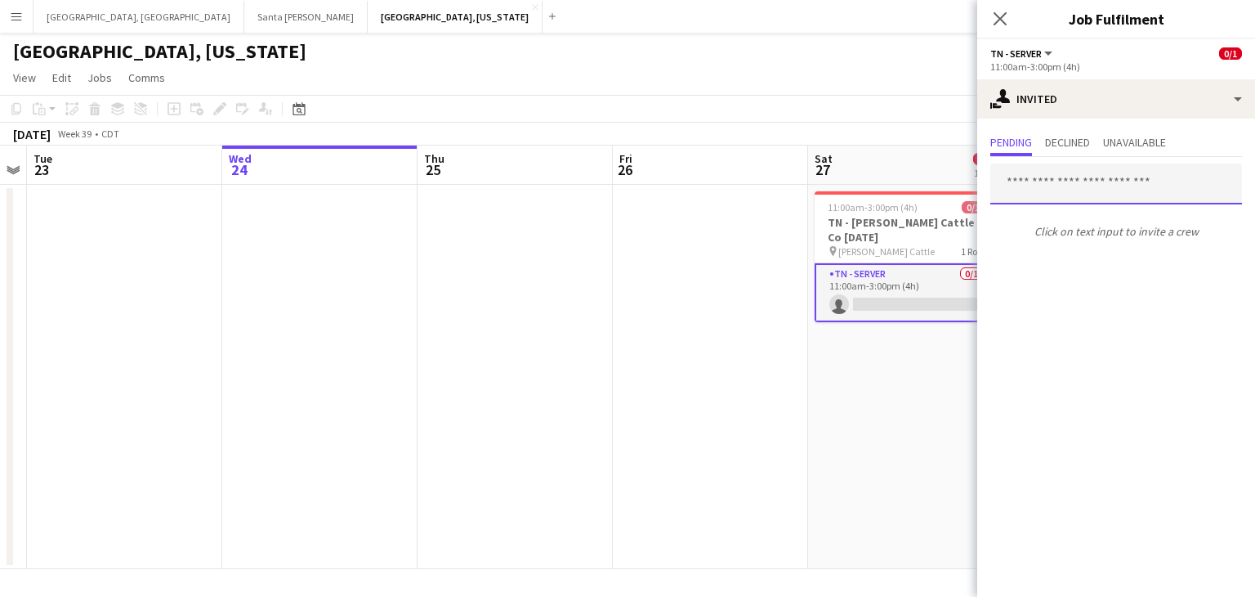
click at [1075, 191] on input "text" at bounding box center [1117, 183] width 252 height 41
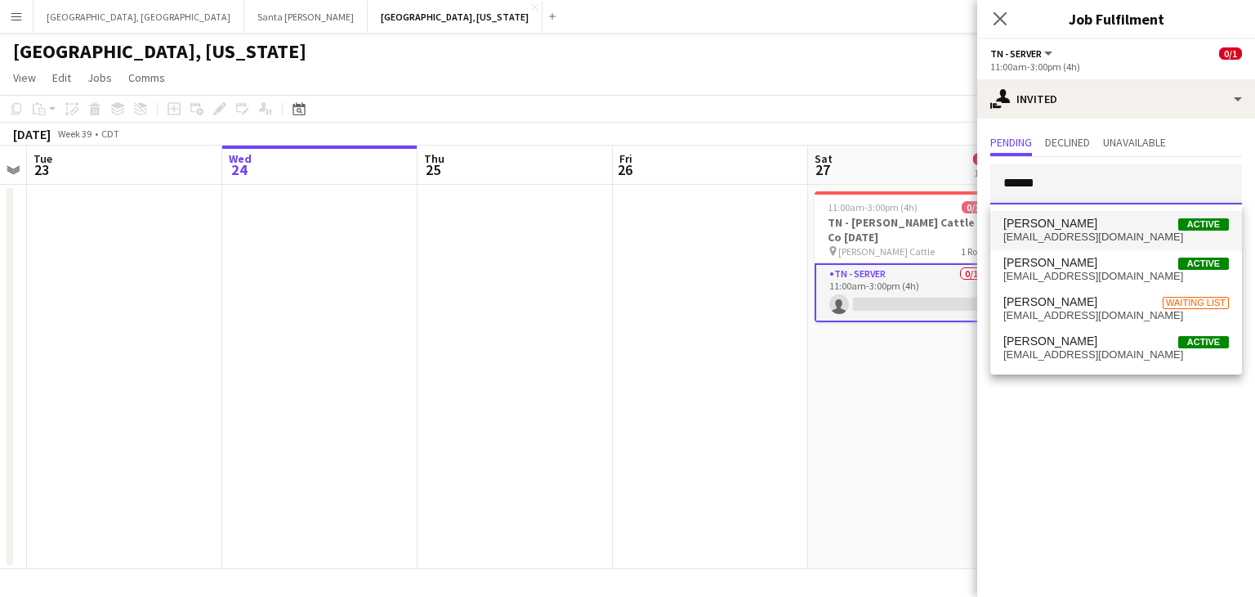
type input "******"
click at [1089, 225] on span "[PERSON_NAME] Active" at bounding box center [1117, 224] width 226 height 14
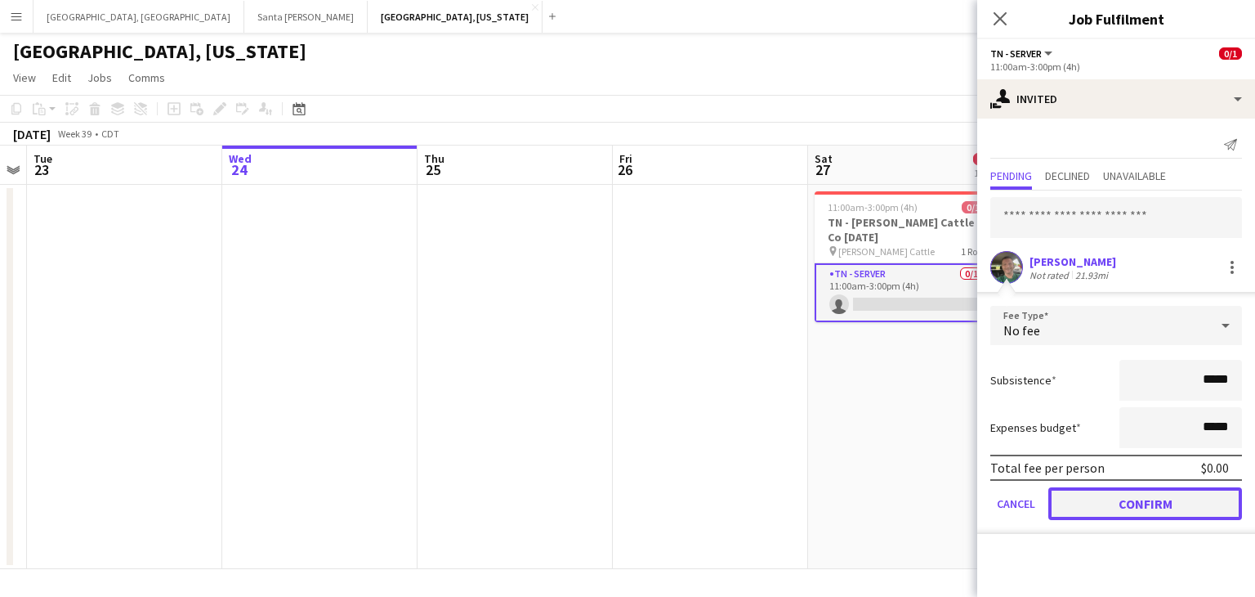
click at [1149, 507] on button "Confirm" at bounding box center [1146, 503] width 194 height 33
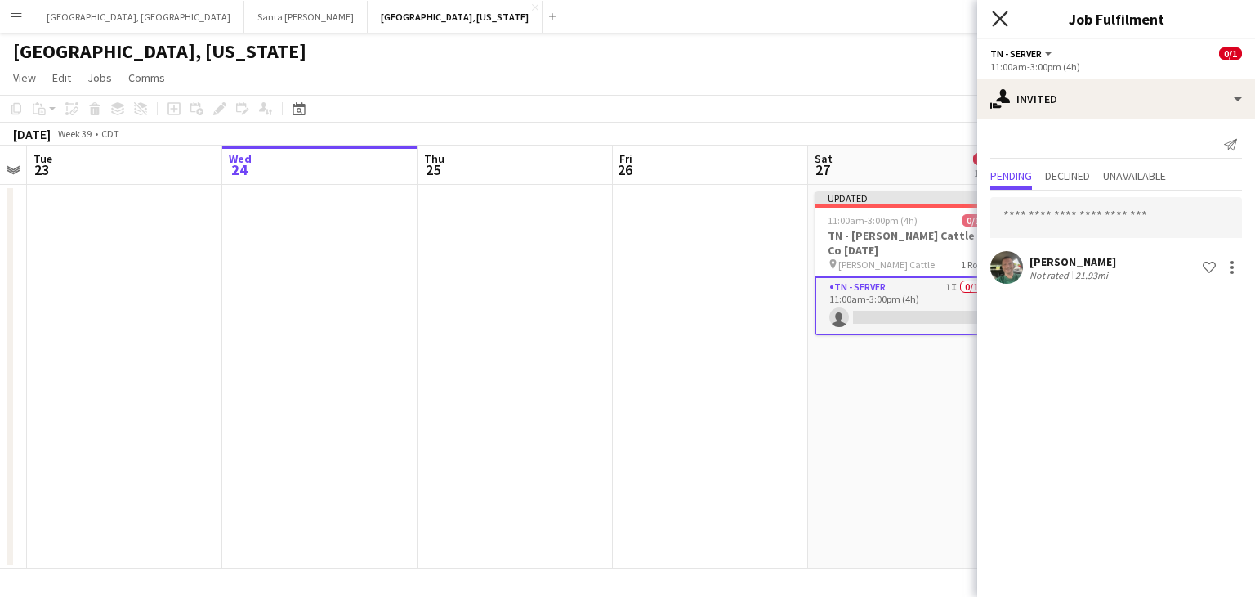
click at [1004, 11] on icon "Close pop-in" at bounding box center [1000, 19] width 16 height 16
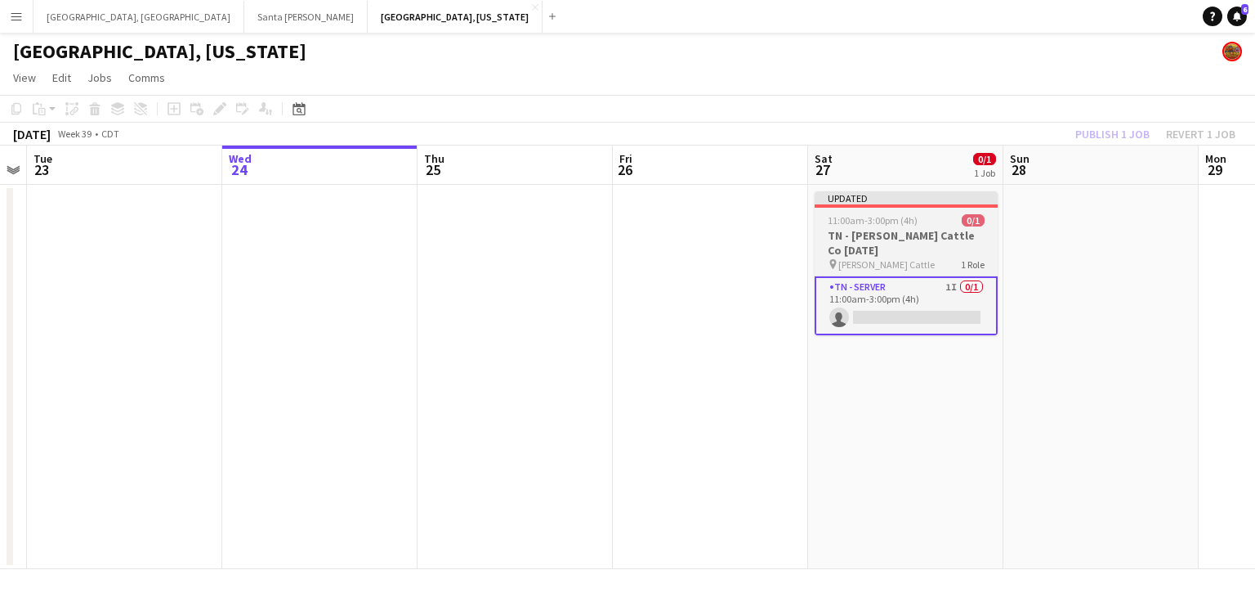
drag, startPoint x: 920, startPoint y: 234, endPoint x: 951, endPoint y: 221, distance: 32.9
click at [920, 233] on h3 "TN - [PERSON_NAME] Cattle Co [DATE]" at bounding box center [906, 242] width 183 height 29
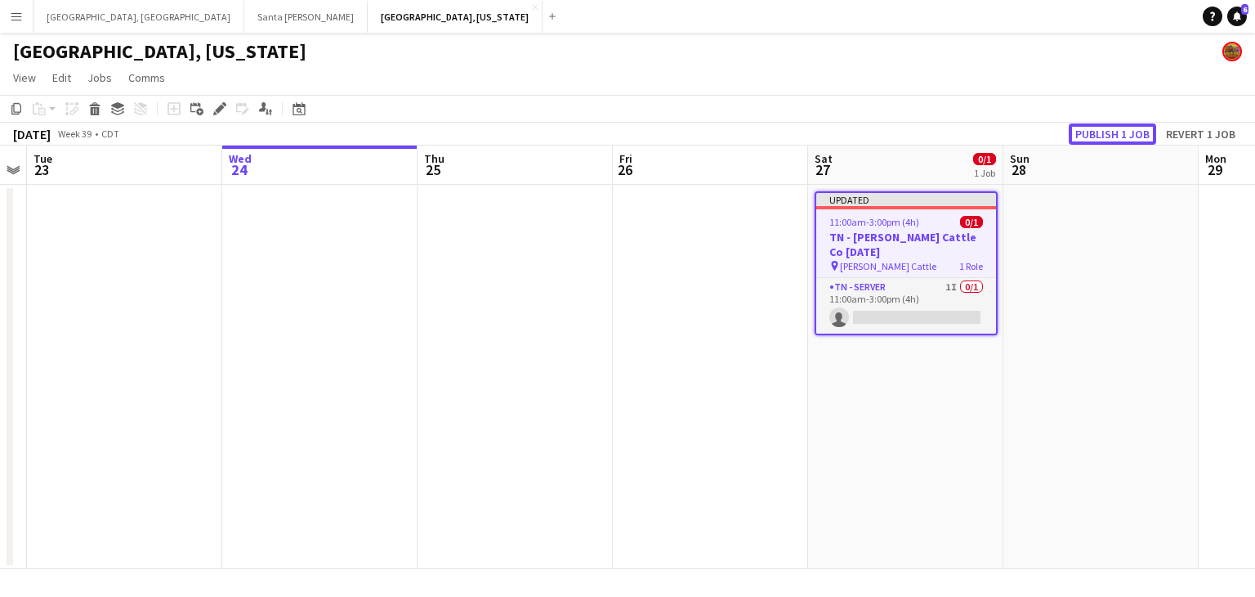
click at [1119, 136] on button "Publish 1 job" at bounding box center [1112, 133] width 87 height 21
